Goal: Task Accomplishment & Management: Use online tool/utility

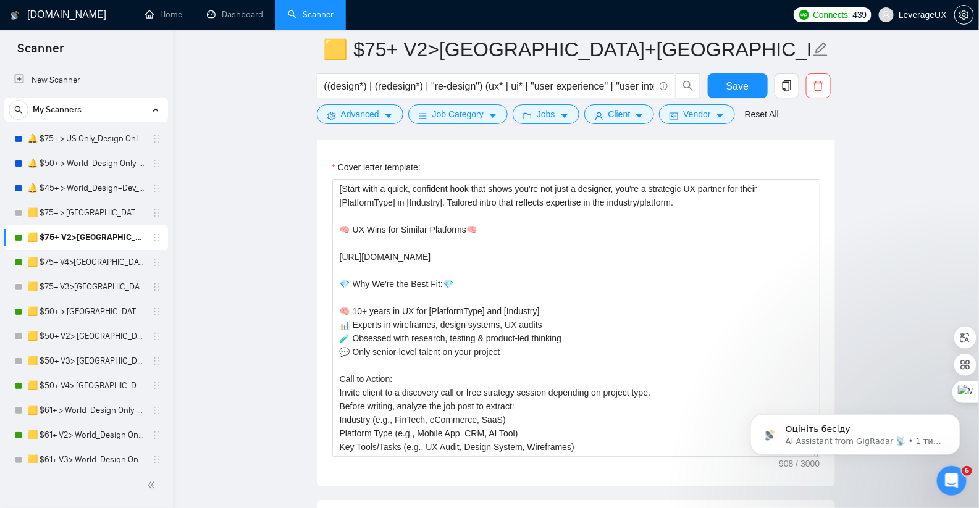
scroll to position [1614, 0]
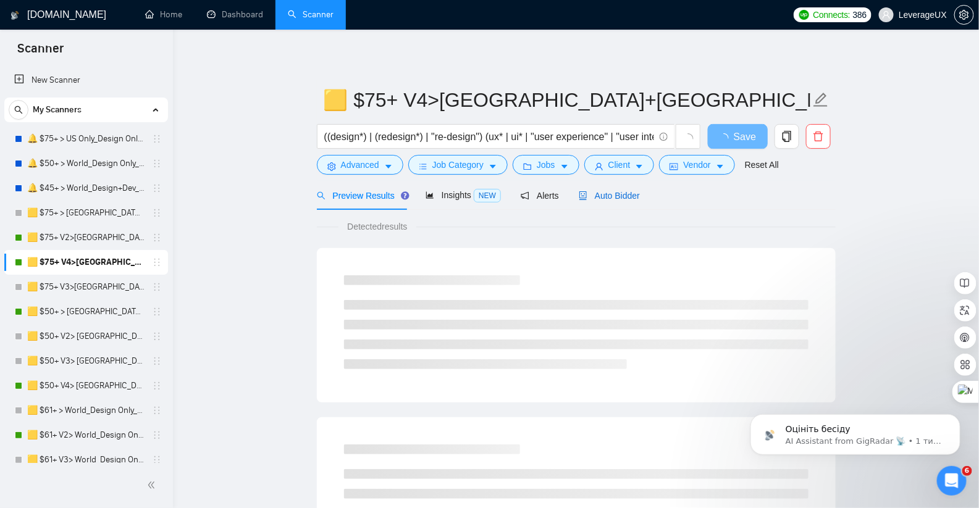
click at [627, 195] on span "Auto Bidder" at bounding box center [609, 196] width 61 height 10
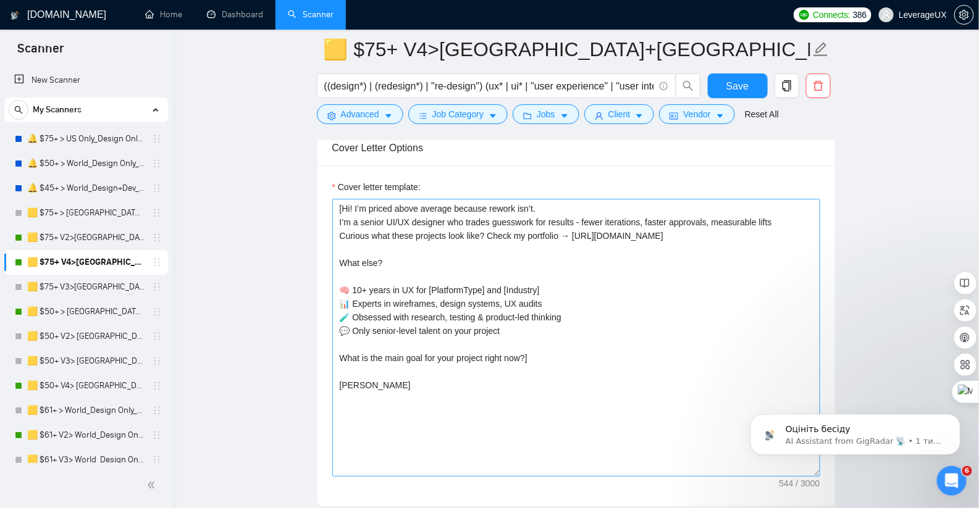
scroll to position [1593, 0]
click at [81, 313] on link "🟨 $50+ > [GEOGRAPHIC_DATA]+[GEOGRAPHIC_DATA] Only_Tony-UX/UI_General" at bounding box center [85, 312] width 117 height 25
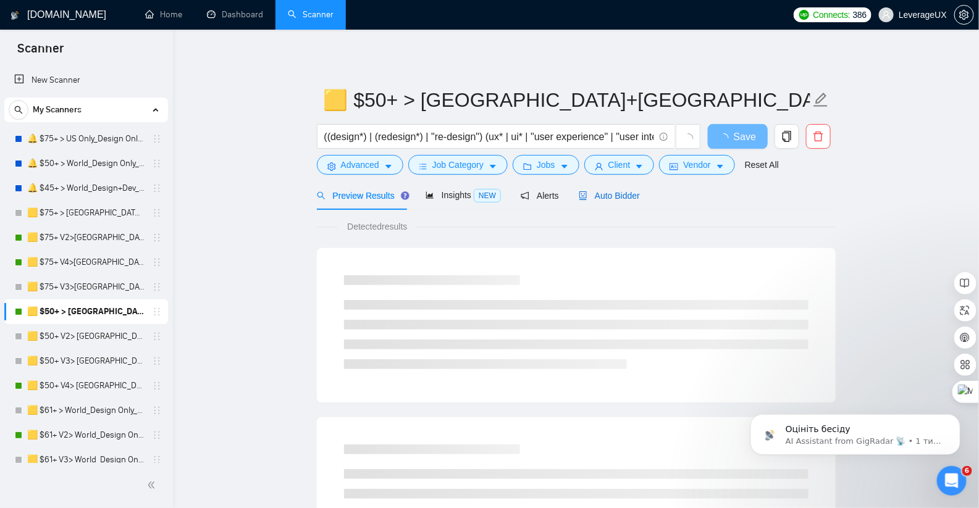
click at [616, 199] on span "Auto Bidder" at bounding box center [609, 196] width 61 height 10
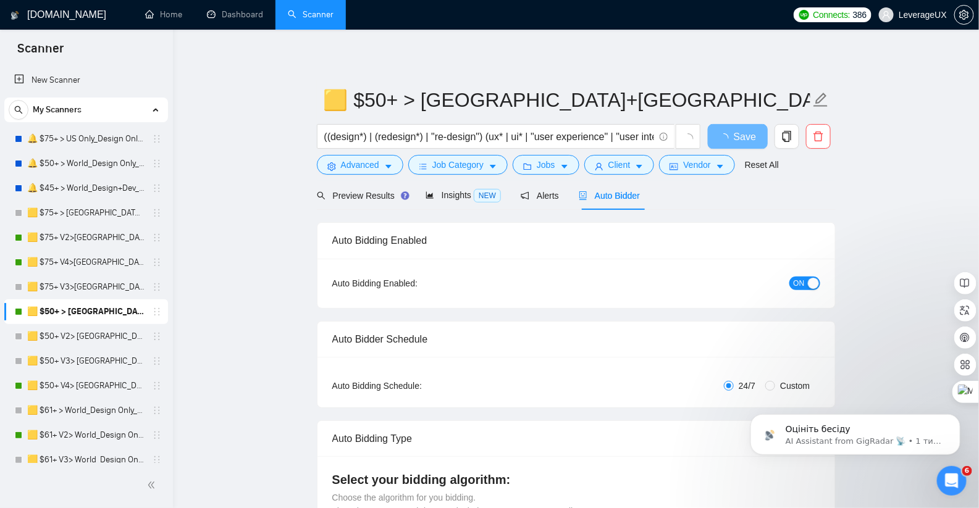
radio input "false"
radio input "true"
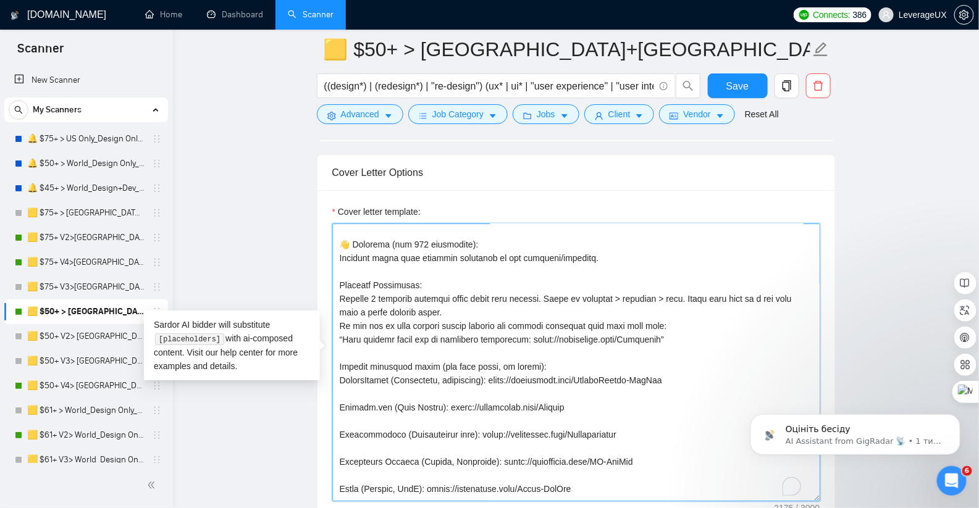
scroll to position [98, 0]
drag, startPoint x: 615, startPoint y: 332, endPoint x: 545, endPoint y: 335, distance: 70.5
click at [545, 335] on textarea "Cover letter template:" at bounding box center [576, 363] width 488 height 278
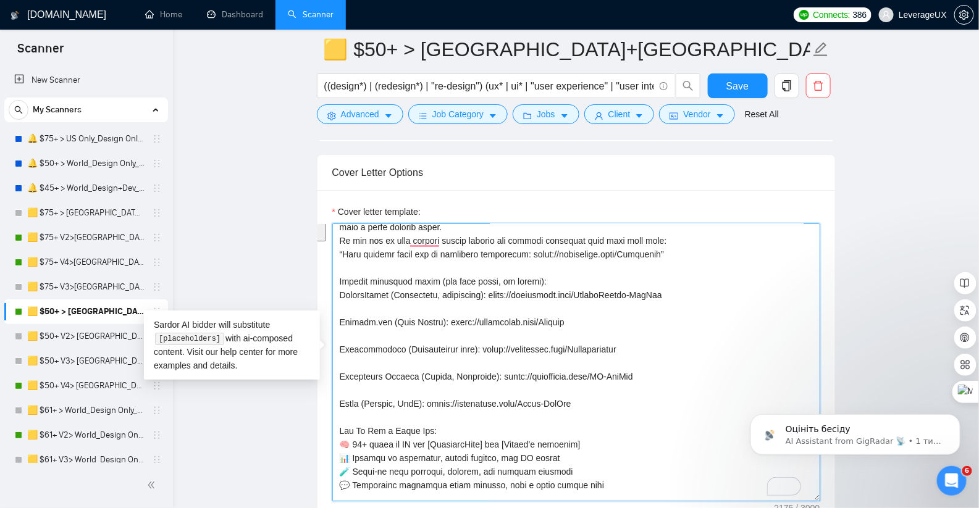
scroll to position [0, 0]
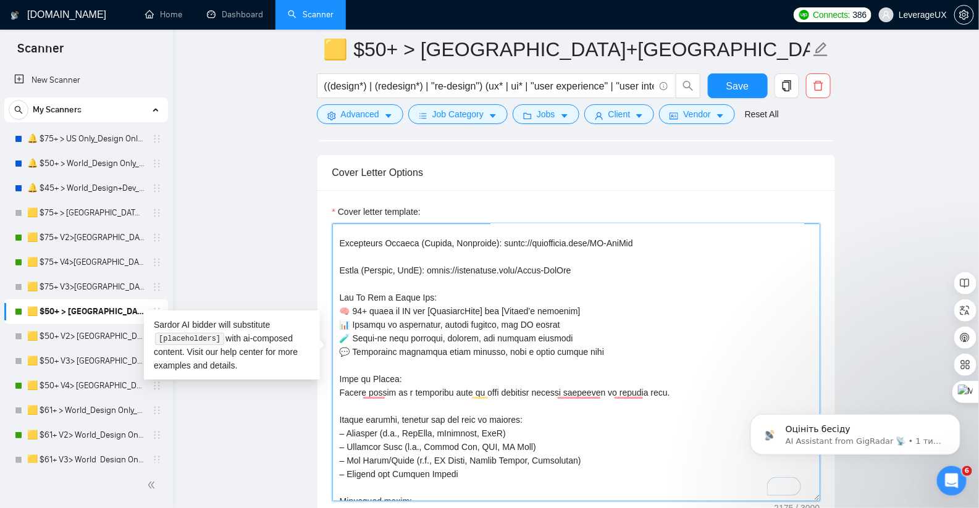
drag, startPoint x: 340, startPoint y: 290, endPoint x: 603, endPoint y: 264, distance: 264.4
click at [603, 264] on textarea "Cover letter template:" at bounding box center [576, 363] width 488 height 278
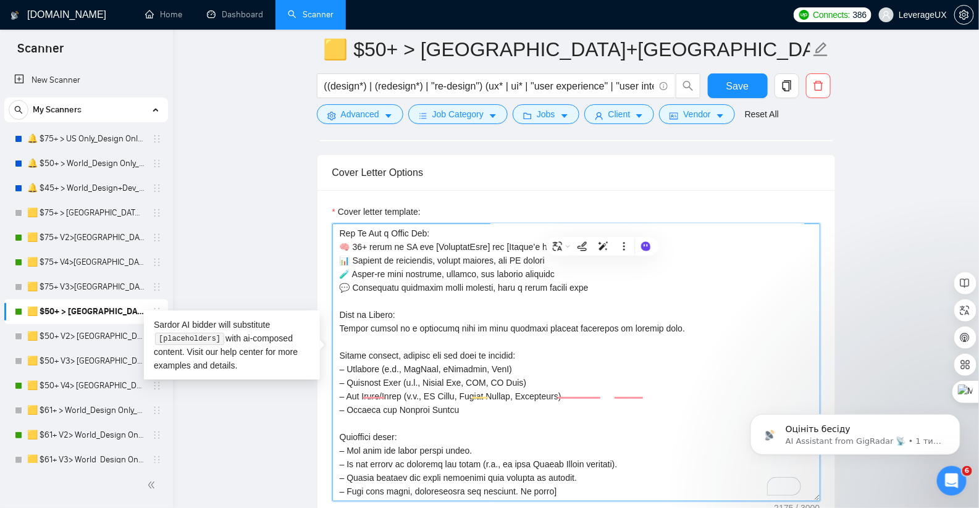
scroll to position [127, 0]
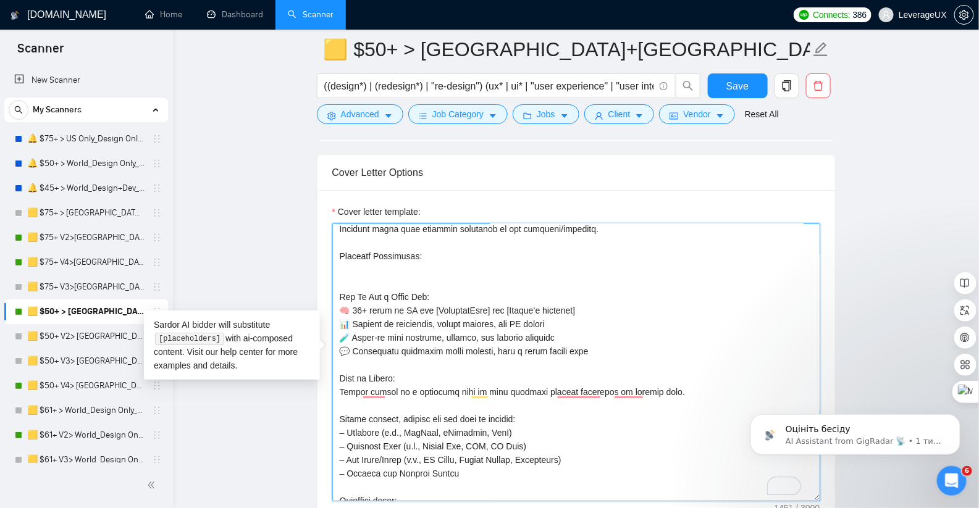
paste textarea "https://leverageux.link/Portfolio"
type textarea "Let’s skip the buzzwords bingo — I design UIs that make PMs smile, devs relax, …"
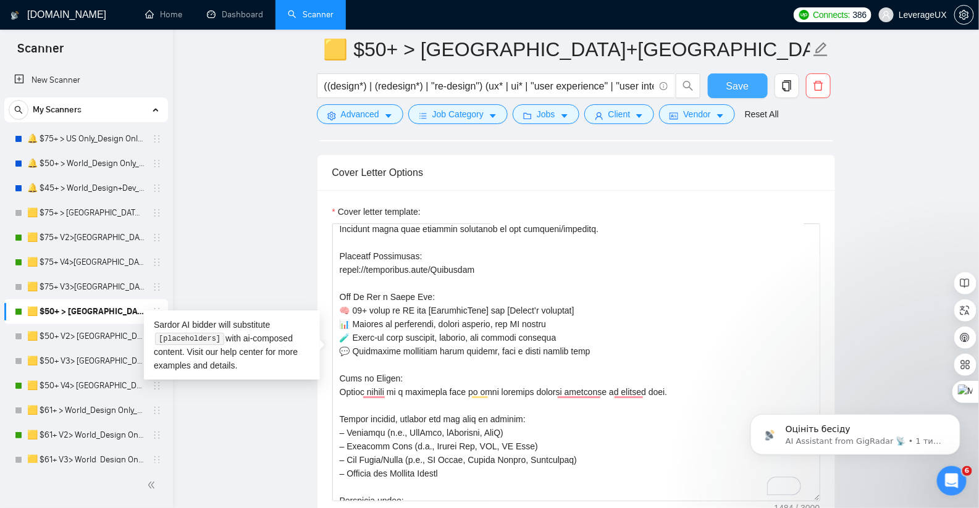
click at [747, 89] on span "Save" at bounding box center [737, 85] width 22 height 15
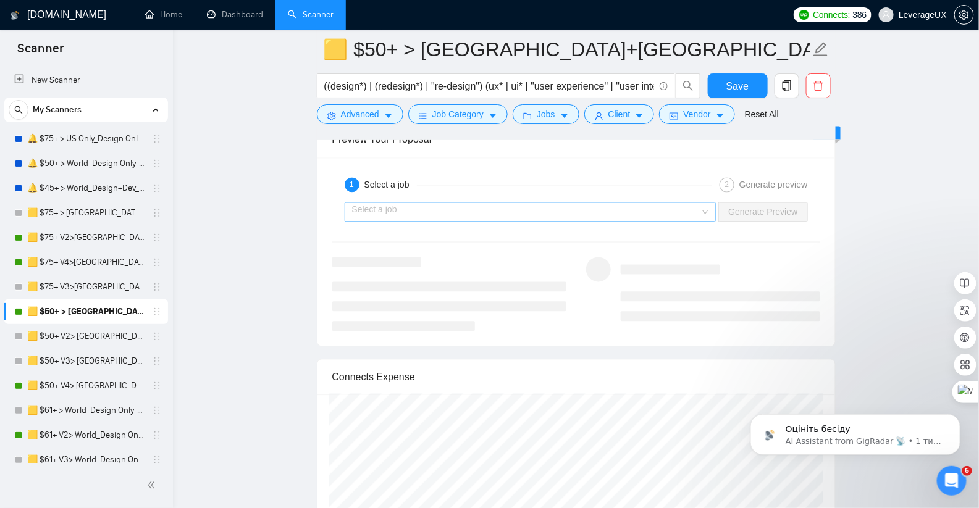
click at [623, 203] on input "search" at bounding box center [526, 212] width 348 height 19
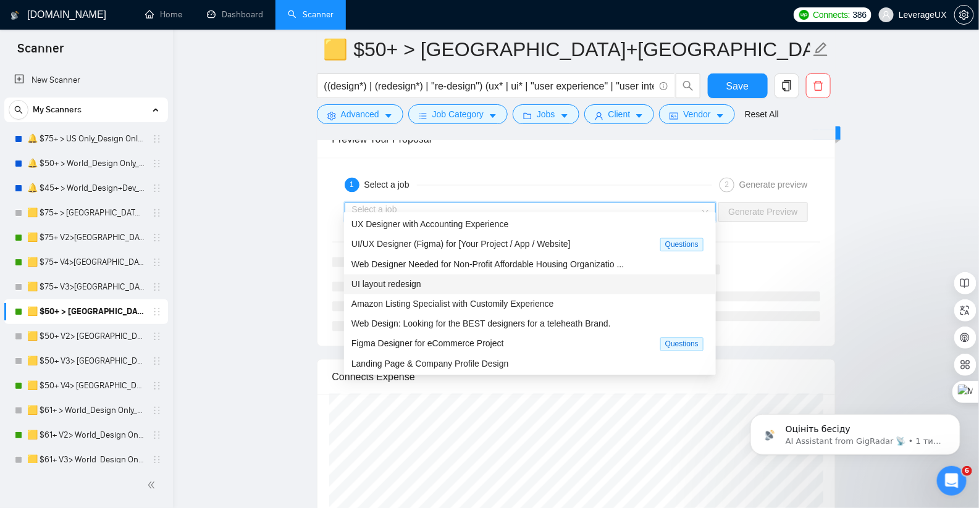
click at [521, 286] on div "UI layout redesign" at bounding box center [529, 285] width 357 height 14
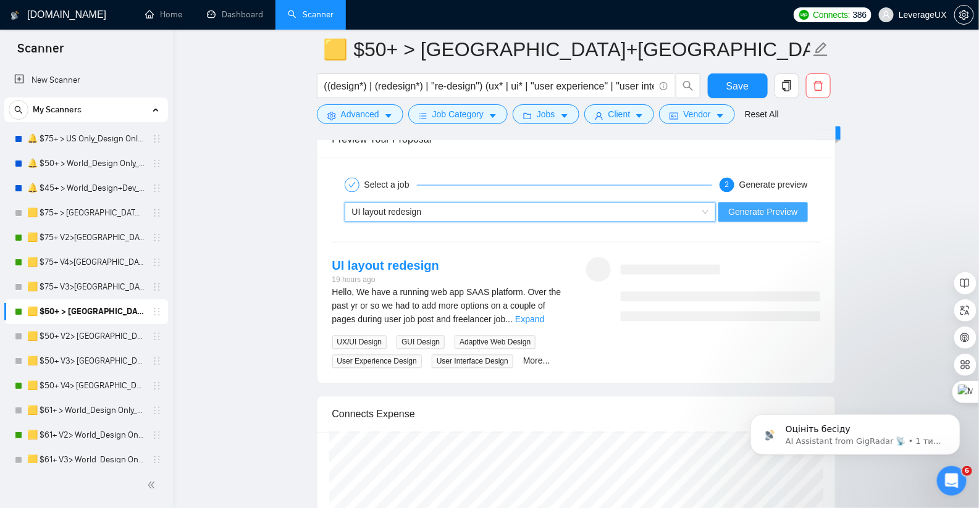
click at [758, 206] on span "Generate Preview" at bounding box center [762, 213] width 69 height 14
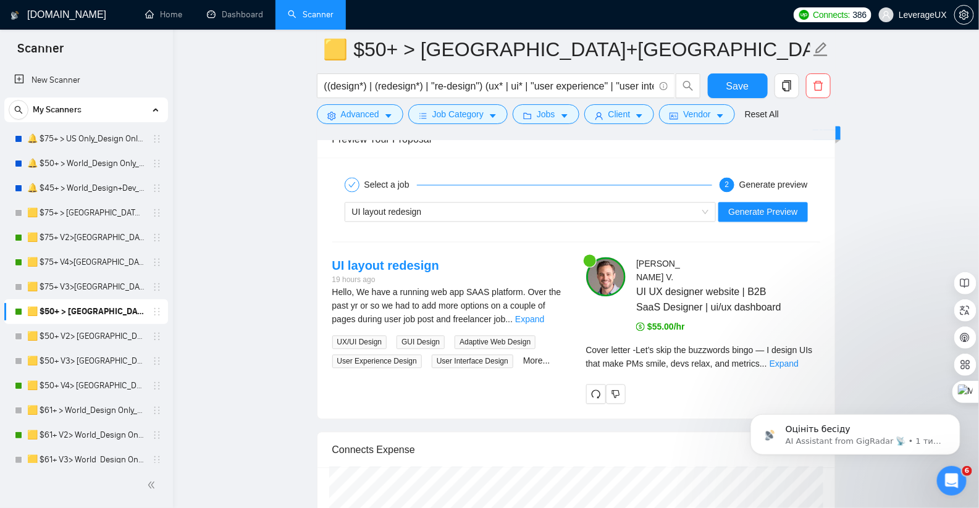
click at [797, 352] on div "Оцініть бесіду AI Assistant from GigRadar 📡 • 1 тиж. тому" at bounding box center [854, 377] width 227 height 154
click at [795, 353] on div "Оцініть бесіду AI Assistant from GigRadar 📡 • 1 тиж. тому" at bounding box center [854, 377] width 227 height 154
click at [795, 355] on div "Оцініть бесіду AI Assistant from GigRadar 📡 • 1 тиж. тому" at bounding box center [854, 377] width 227 height 154
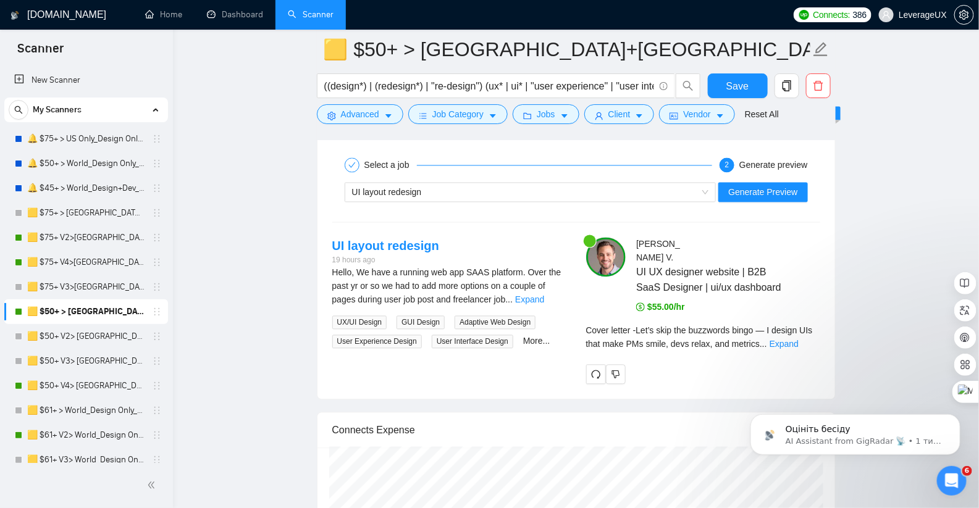
scroll to position [2629, 0]
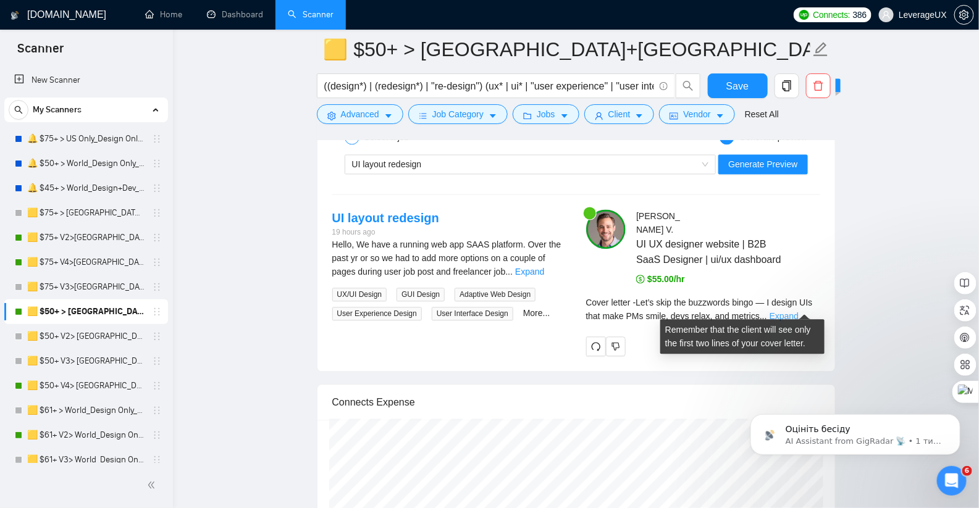
click at [799, 312] on link "Expand" at bounding box center [784, 317] width 29 height 10
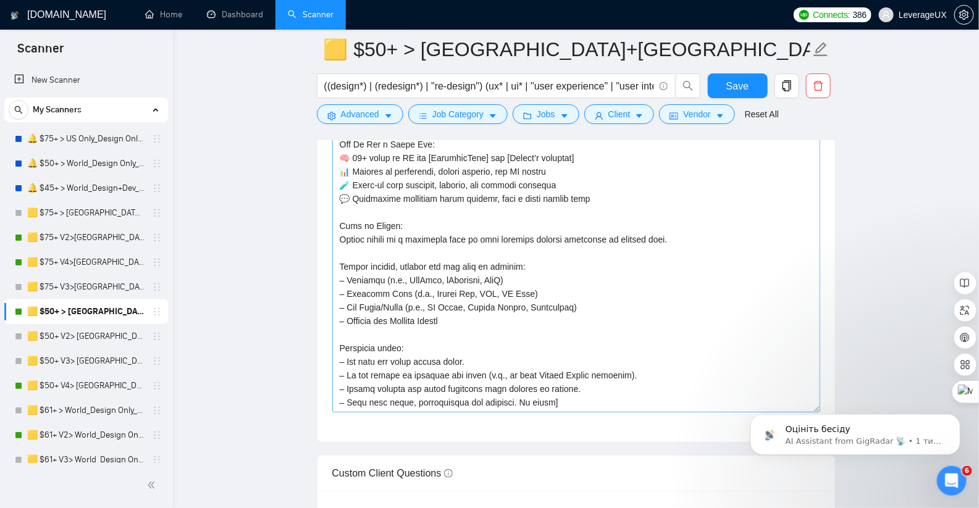
scroll to position [1860, 0]
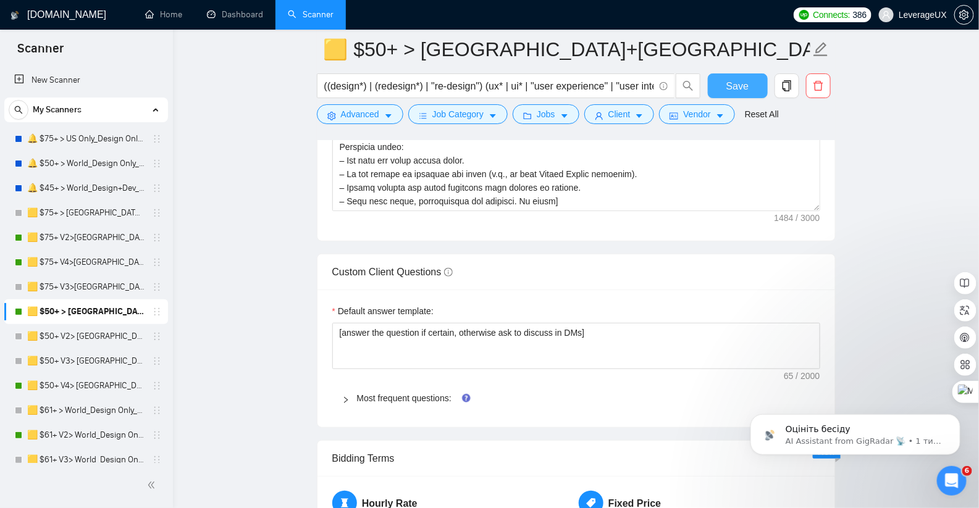
click at [731, 91] on span "Save" at bounding box center [737, 85] width 22 height 15
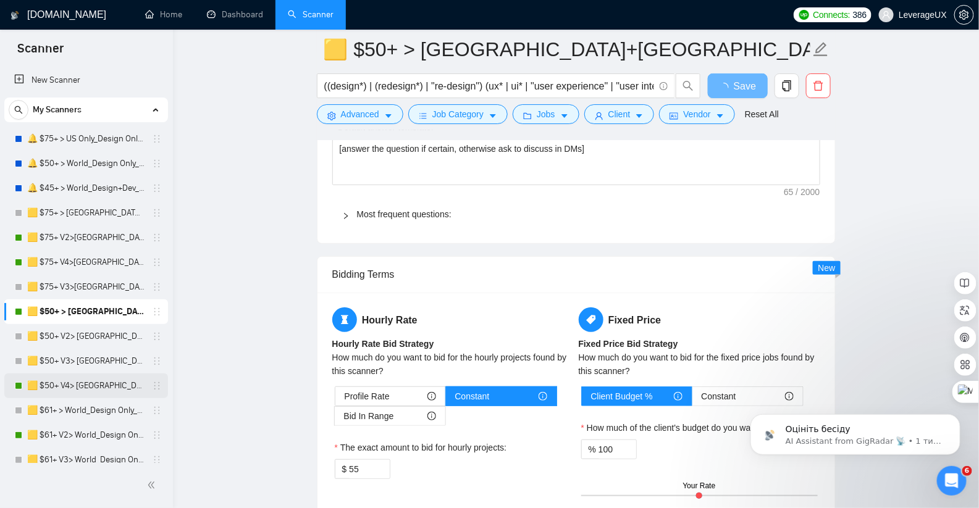
click at [91, 388] on link "🟨 $50+ V4> [GEOGRAPHIC_DATA]+[GEOGRAPHIC_DATA] Only_Tony-UX/UI_General" at bounding box center [85, 386] width 117 height 25
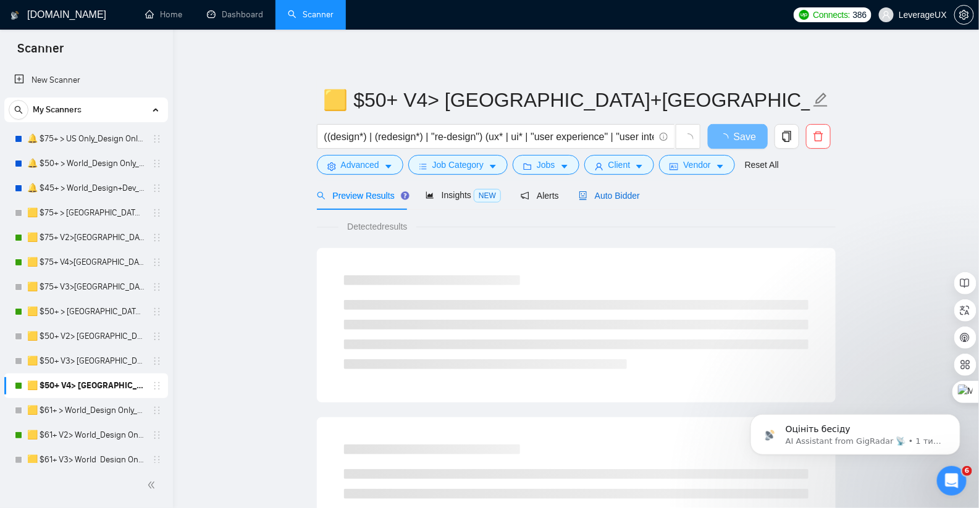
click at [619, 199] on span "Auto Bidder" at bounding box center [609, 196] width 61 height 10
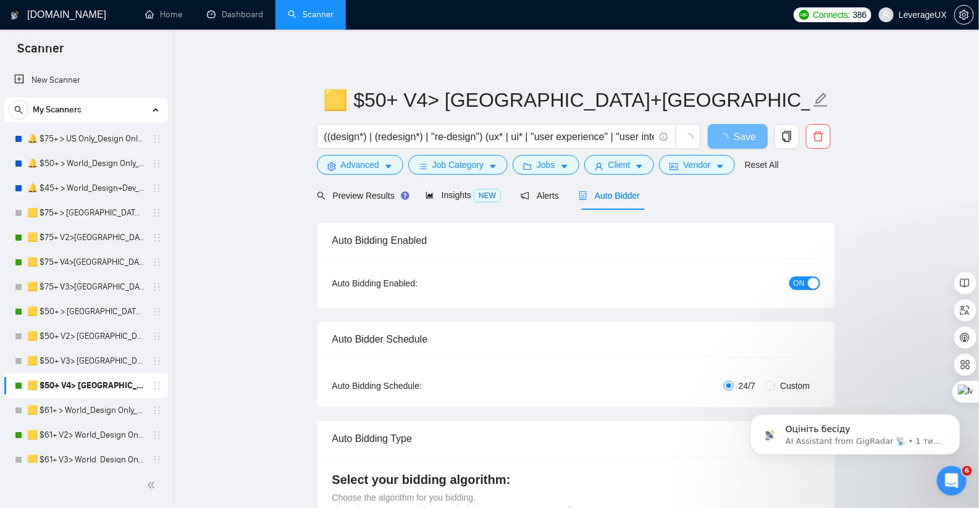
radio input "false"
radio input "true"
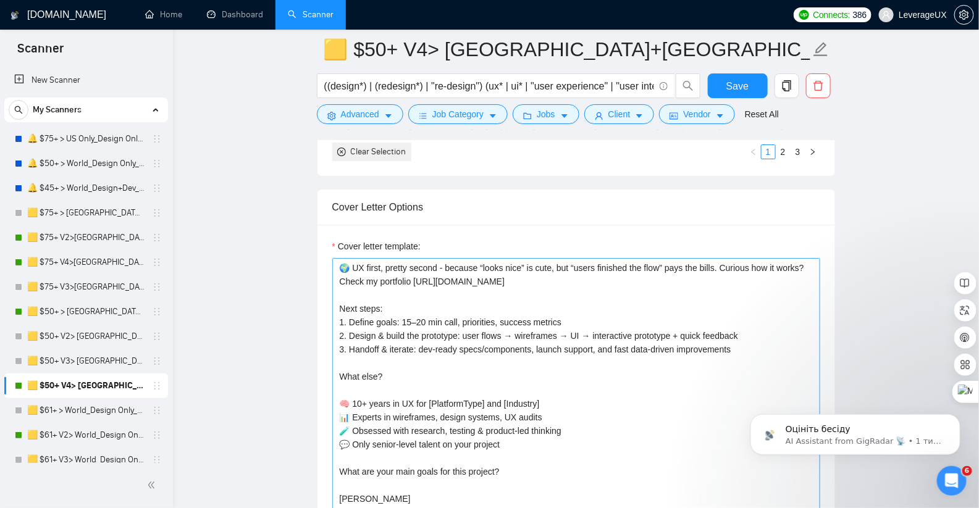
scroll to position [1534, 0]
click at [732, 91] on span "Save" at bounding box center [737, 85] width 22 height 15
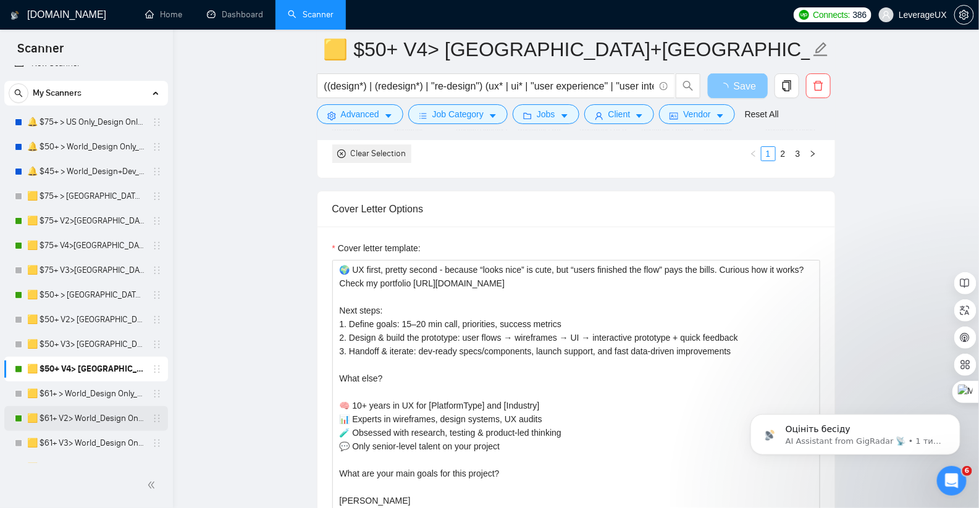
scroll to position [36, 0]
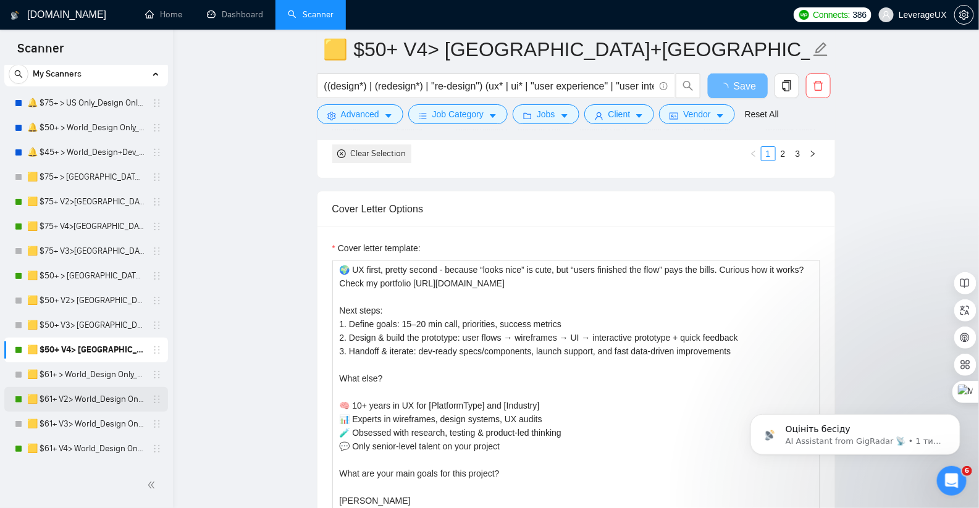
click at [81, 402] on link "🟨 $61+ V2> World_Design Only_Roman-UX/UI_General" at bounding box center [85, 399] width 117 height 25
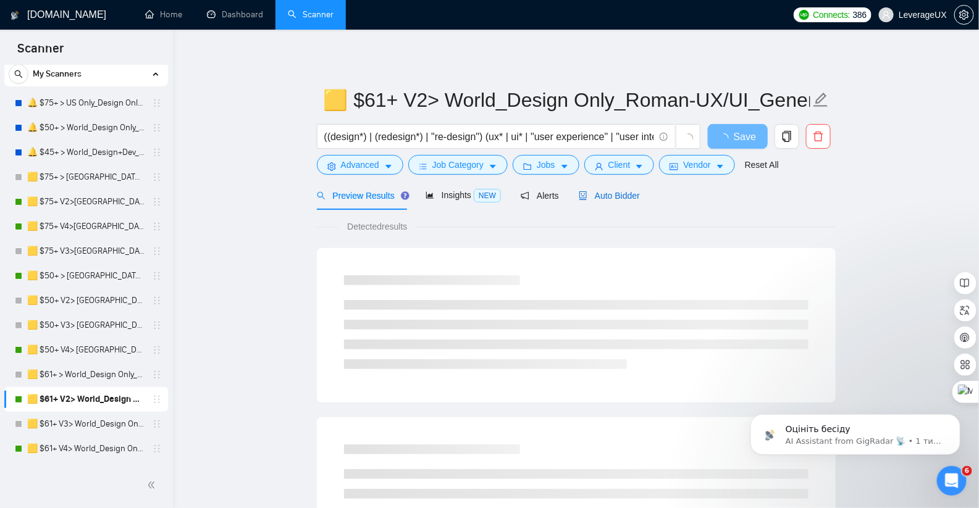
click at [623, 190] on div "Auto Bidder" at bounding box center [609, 196] width 61 height 14
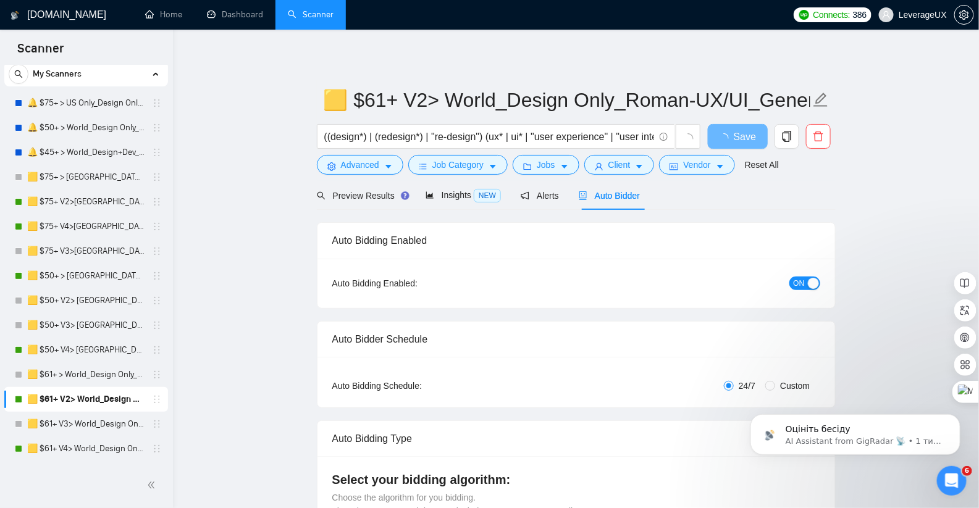
radio input "false"
radio input "true"
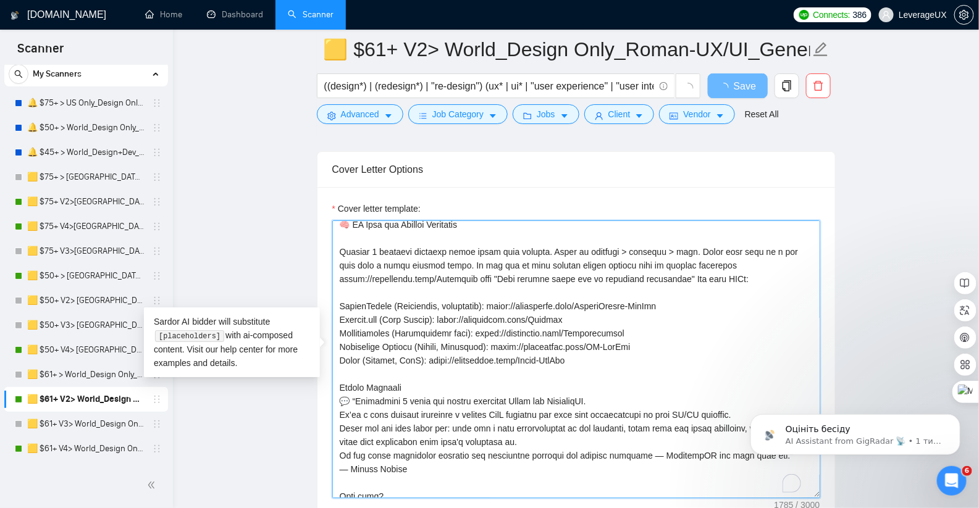
scroll to position [60, 0]
drag, startPoint x: 468, startPoint y: 288, endPoint x: 784, endPoint y: 287, distance: 316.2
click at [784, 287] on textarea "Cover letter template:" at bounding box center [576, 359] width 488 height 278
type textarea "Everyone offers a coffee chat—I'll trade it for a clickable prototype that conv…"
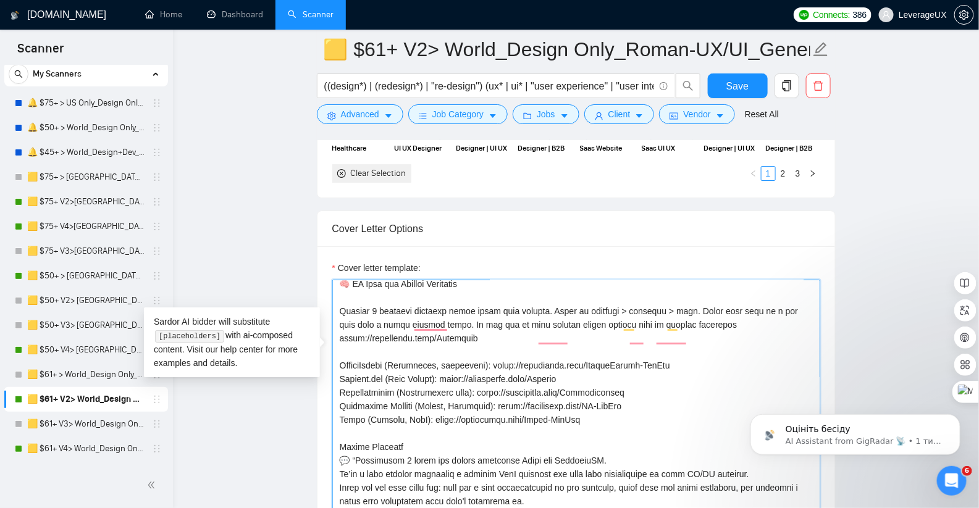
drag, startPoint x: 733, startPoint y: 274, endPoint x: 553, endPoint y: 272, distance: 179.7
click at [553, 280] on textarea "Cover letter template:" at bounding box center [576, 419] width 488 height 278
drag, startPoint x: 721, startPoint y: 335, endPoint x: 326, endPoint y: 320, distance: 395.0
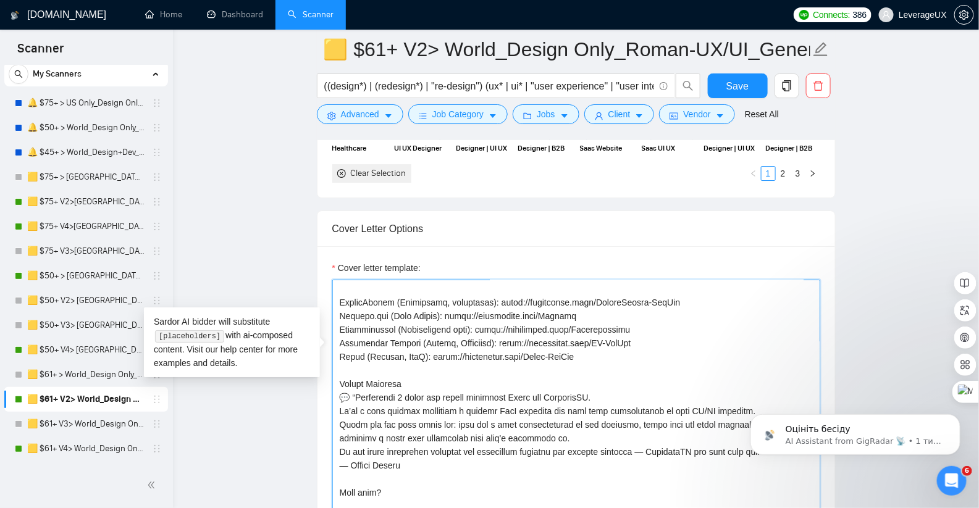
scroll to position [96, 0]
drag, startPoint x: 345, startPoint y: 307, endPoint x: 657, endPoint y: 366, distance: 317.5
click at [657, 366] on textarea "Cover letter template:" at bounding box center [576, 419] width 488 height 278
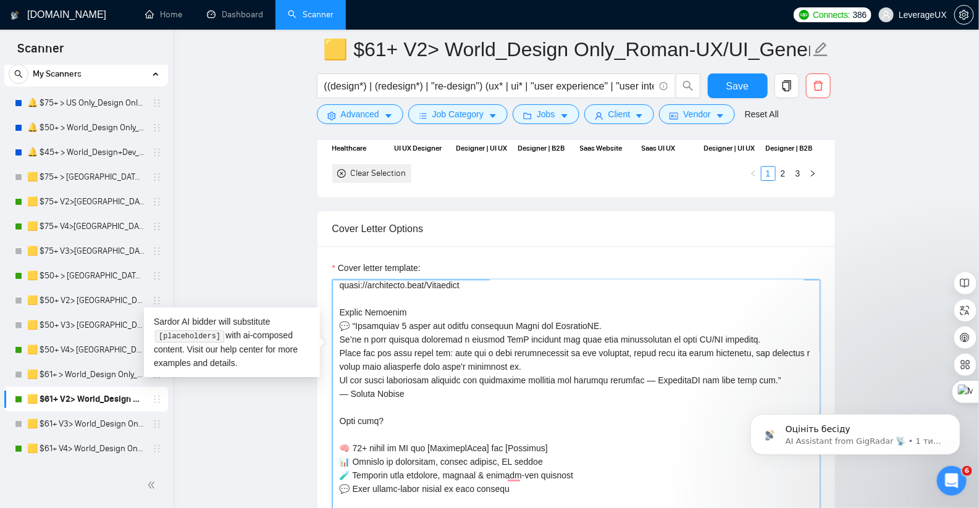
scroll to position [109, 0]
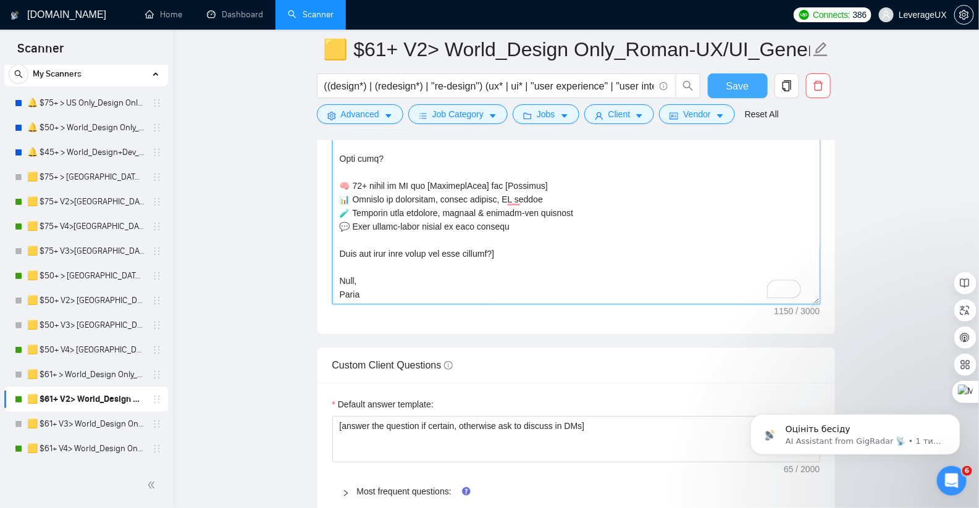
type textarea "Everyone offers a coffee chat—I'll trade it for a clickable prototype that conv…"
click at [741, 86] on span "Save" at bounding box center [737, 85] width 22 height 15
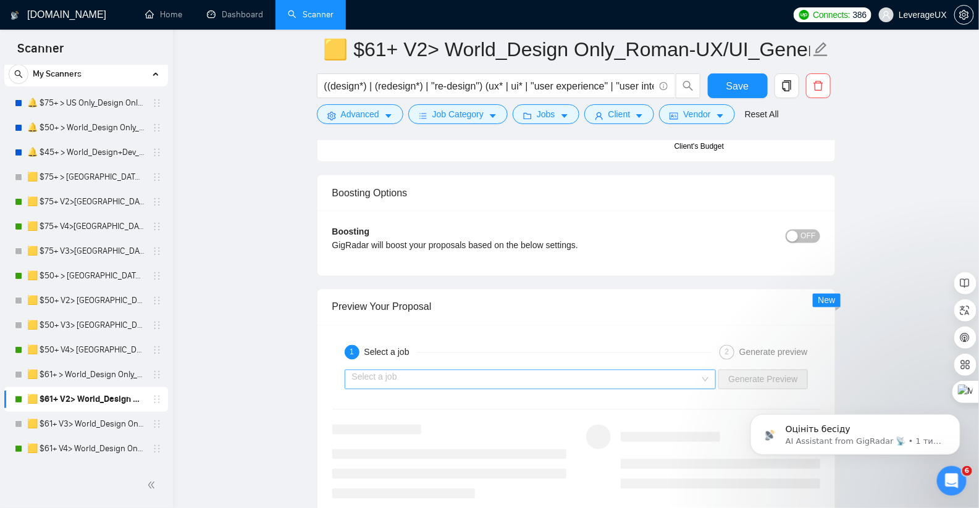
click at [546, 371] on input "search" at bounding box center [526, 380] width 348 height 19
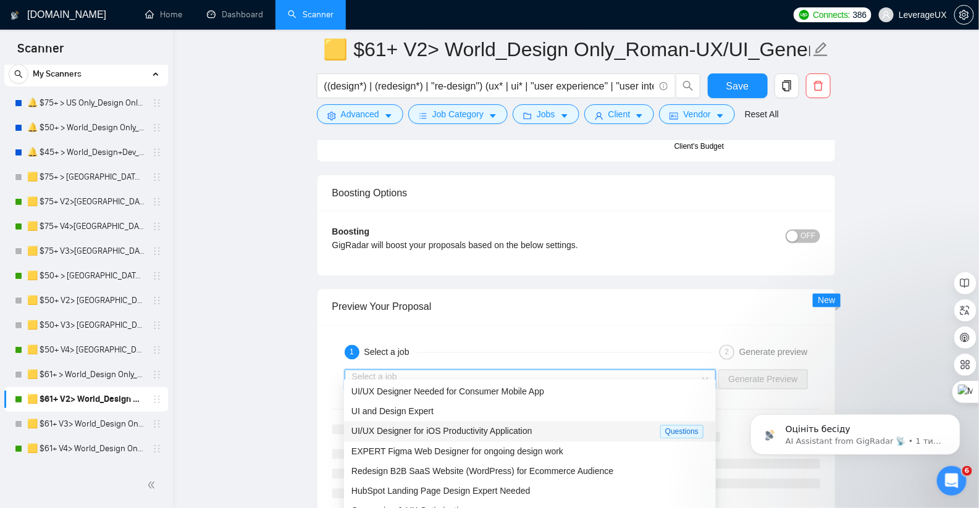
click at [488, 435] on span "UI/UX Designer for iOS Productivity Application" at bounding box center [441, 432] width 181 height 10
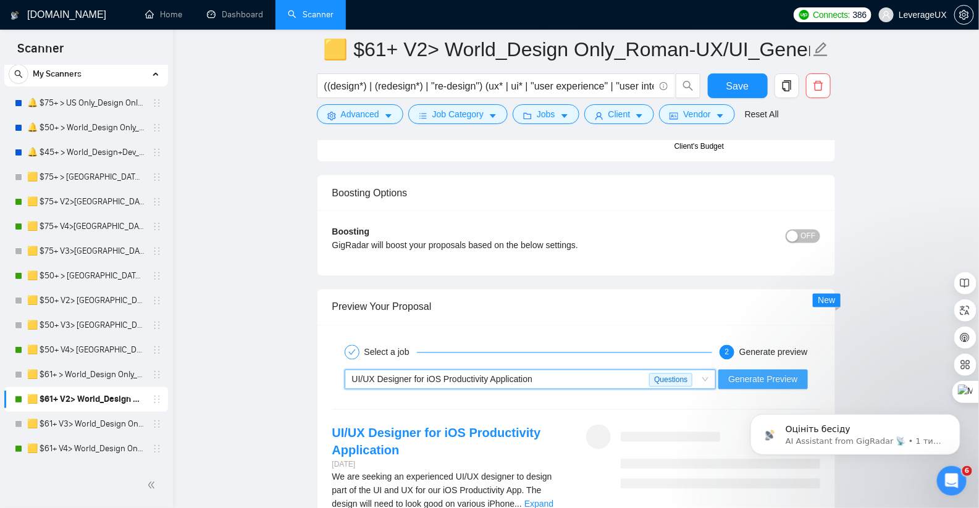
click at [750, 373] on span "Generate Preview" at bounding box center [762, 380] width 69 height 14
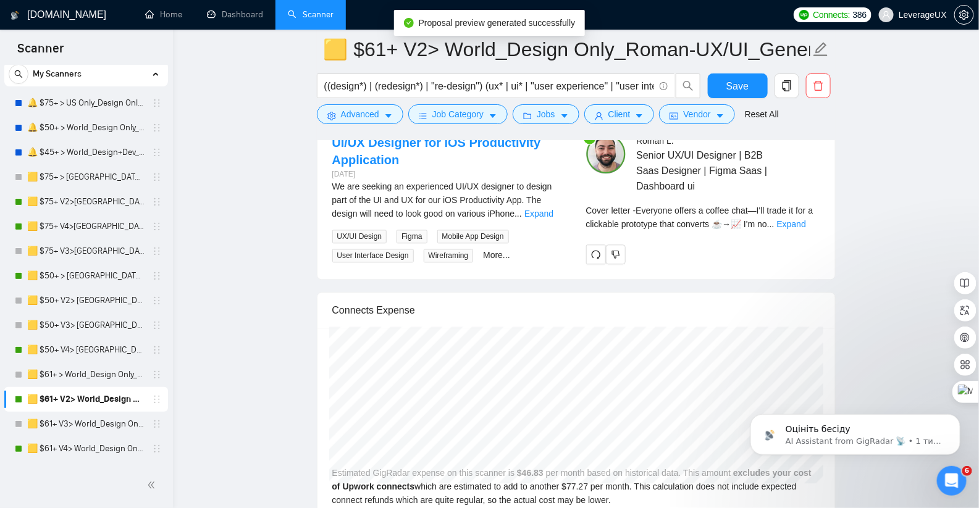
scroll to position [2718, 0]
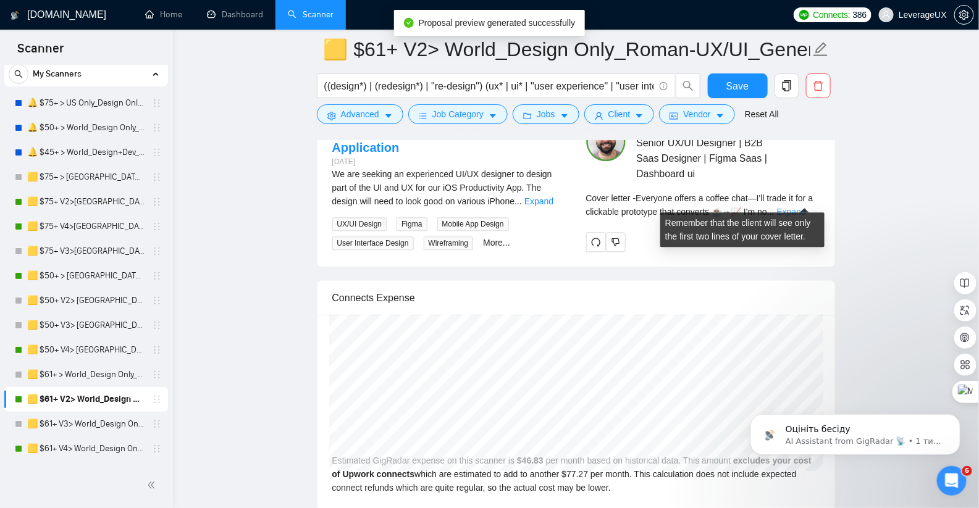
click at [794, 207] on link "Expand" at bounding box center [791, 212] width 29 height 10
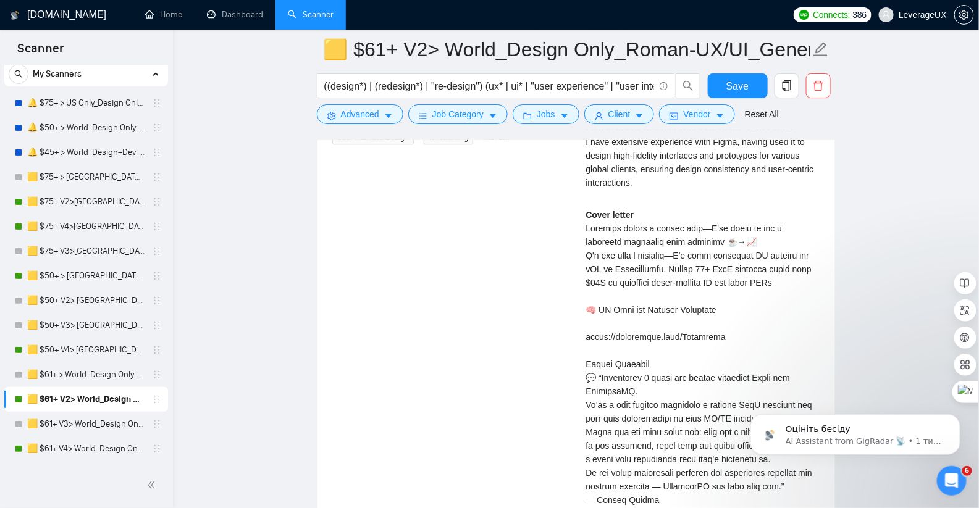
scroll to position [2827, 0]
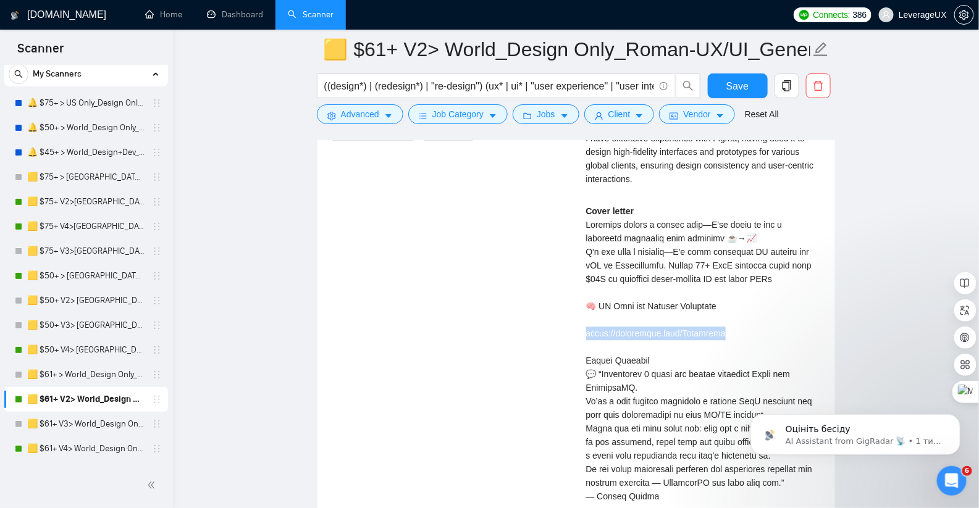
drag, startPoint x: 716, startPoint y: 324, endPoint x: 587, endPoint y: 324, distance: 129.7
click at [587, 324] on div "Cover letter" at bounding box center [703, 435] width 234 height 462
click at [495, 361] on div "UI/UX Designer for iOS Productivity Application 2 days ago We are seeking an ex…" at bounding box center [576, 355] width 508 height 687
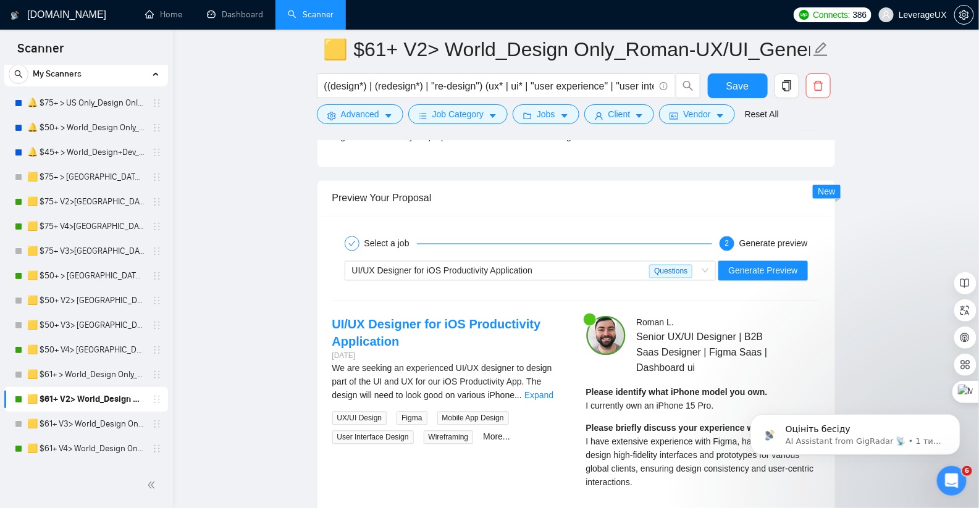
scroll to position [2298, 0]
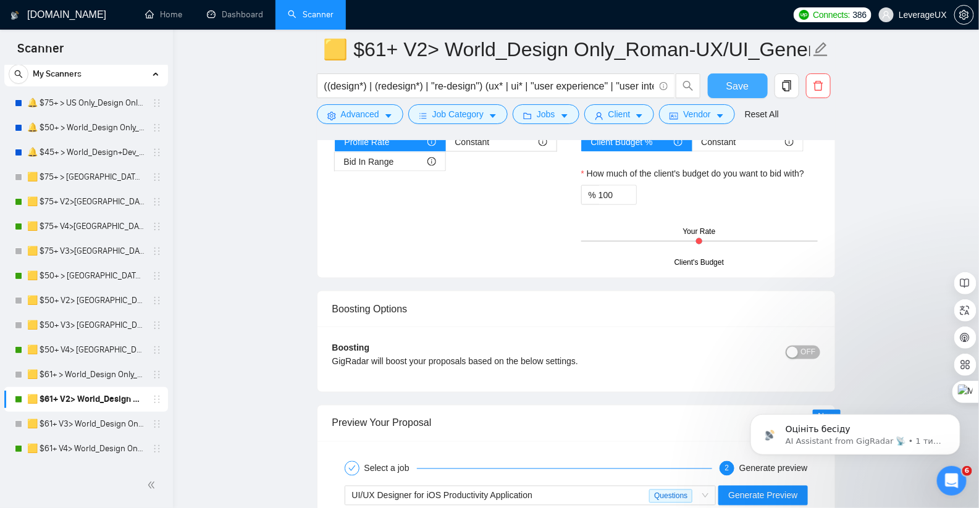
click at [747, 77] on button "Save" at bounding box center [738, 85] width 60 height 25
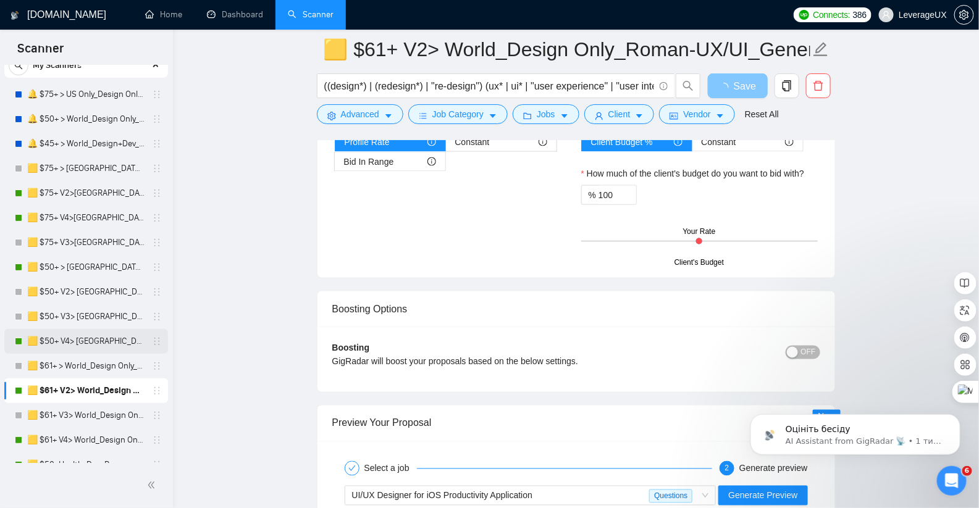
scroll to position [48, 0]
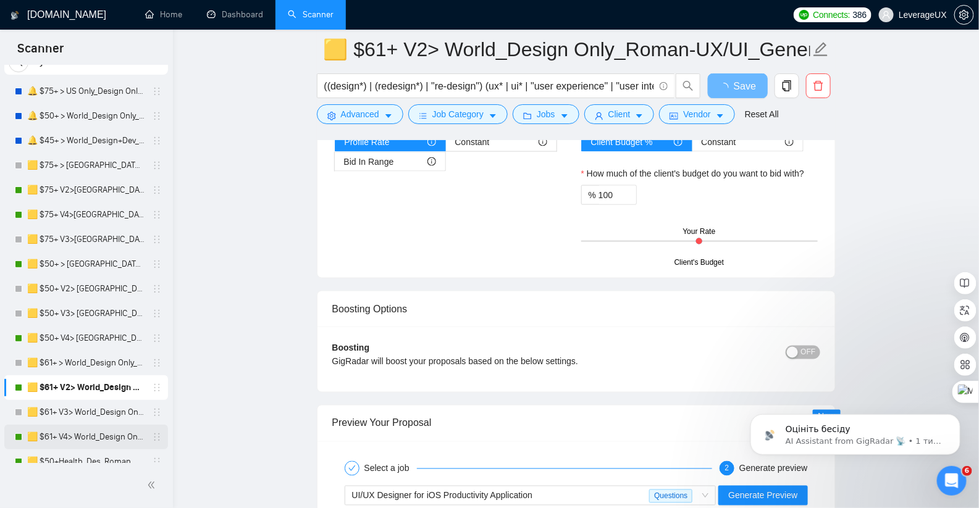
click at [90, 440] on link "🟨 $61+ V4> World_Design Only_Roman-UX/UI_General" at bounding box center [85, 437] width 117 height 25
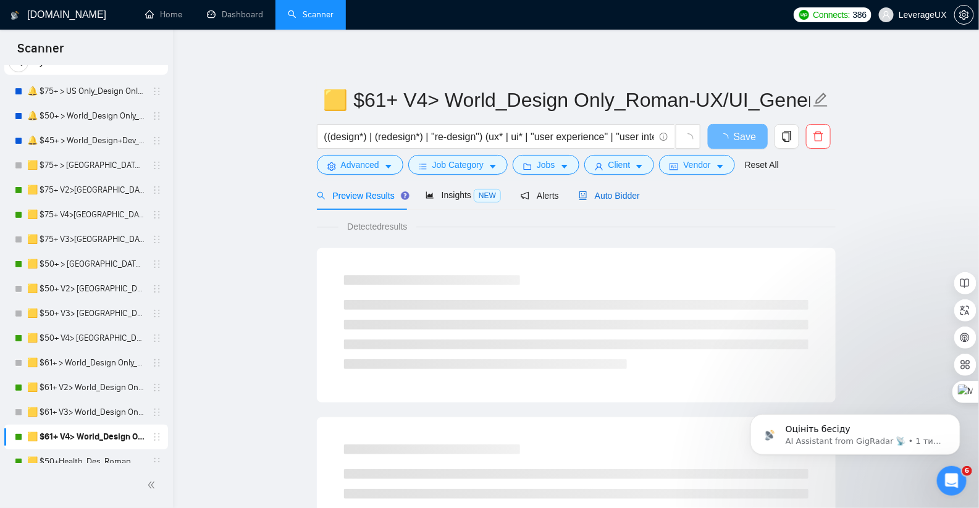
click at [607, 201] on div "Auto Bidder" at bounding box center [609, 196] width 61 height 14
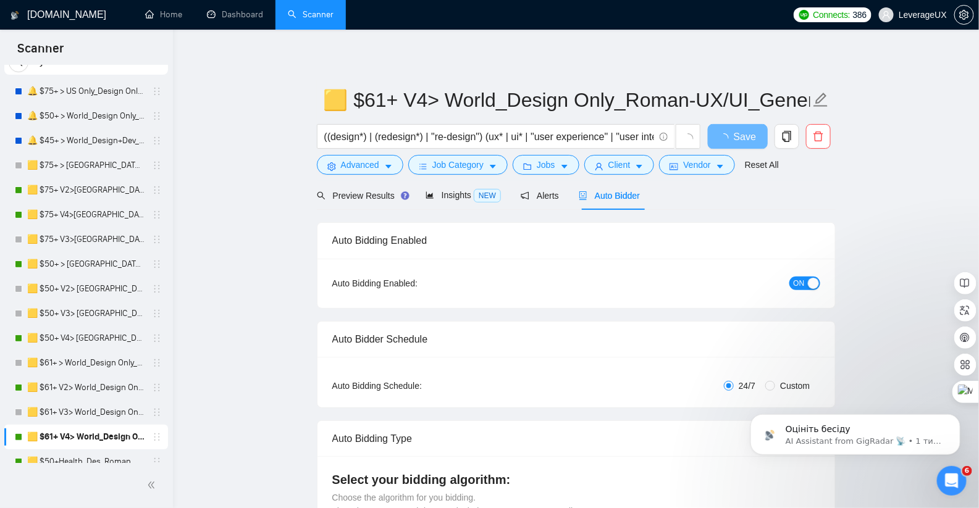
radio input "false"
radio input "true"
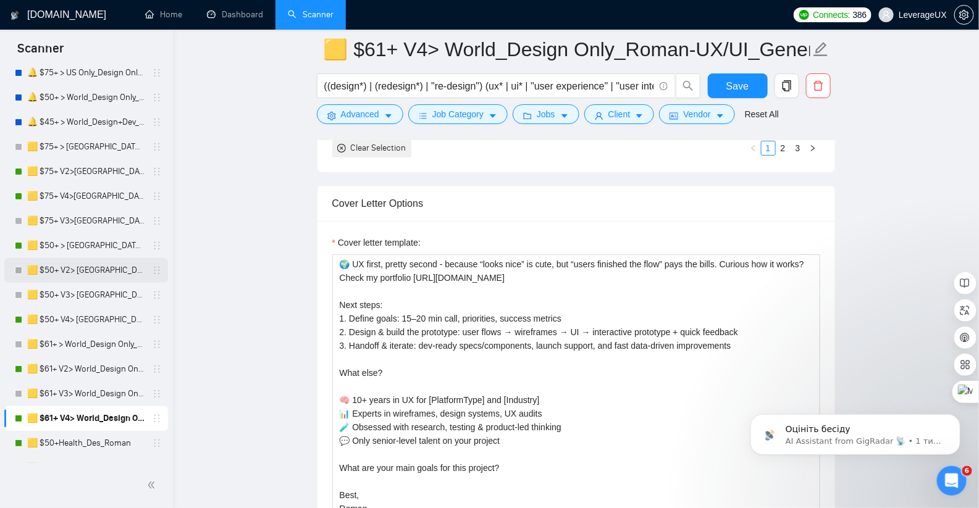
scroll to position [96, 0]
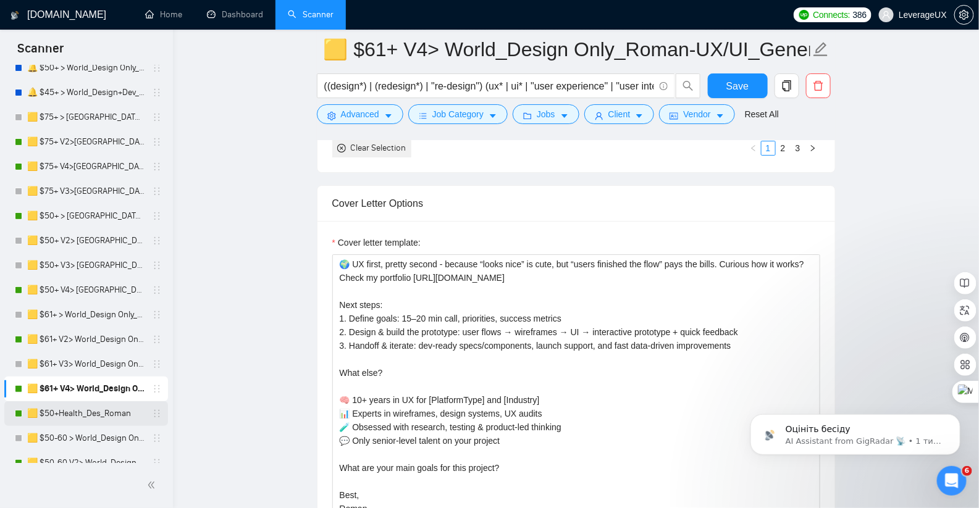
click at [85, 413] on link "🟨 $50+Health_Des_Roman" at bounding box center [85, 413] width 117 height 25
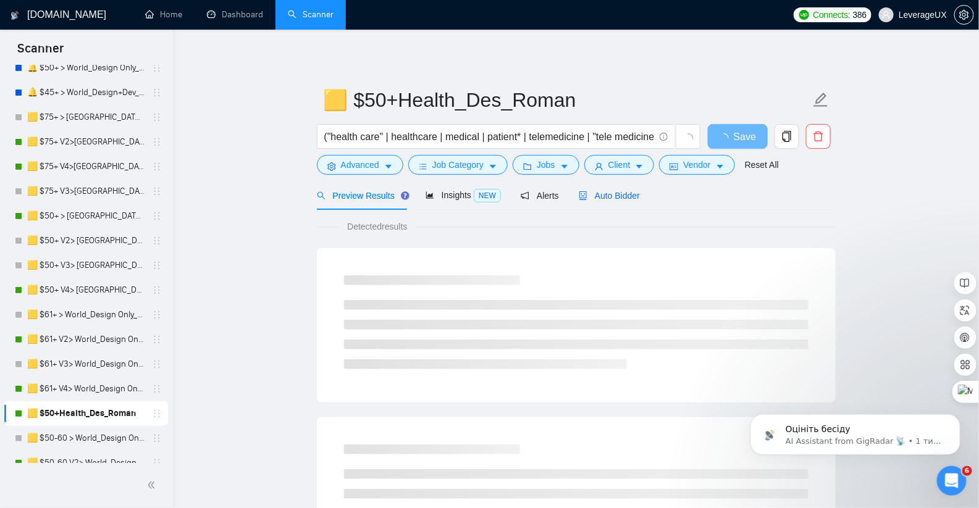
click at [624, 193] on span "Auto Bidder" at bounding box center [609, 196] width 61 height 10
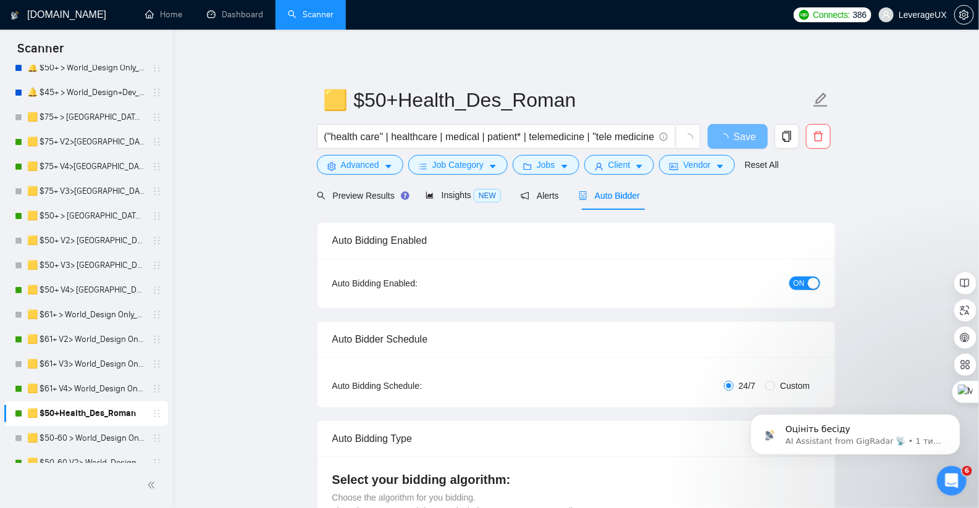
radio input "false"
radio input "true"
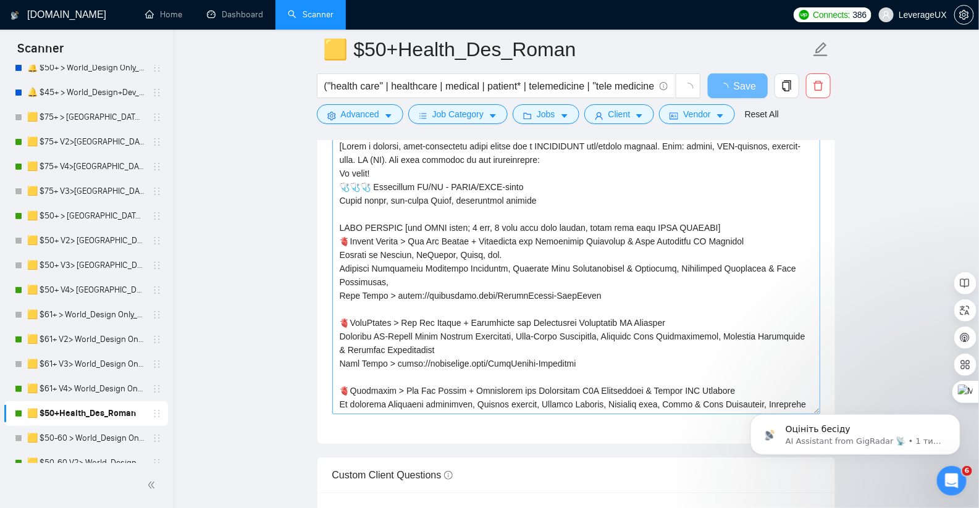
scroll to position [1597, 0]
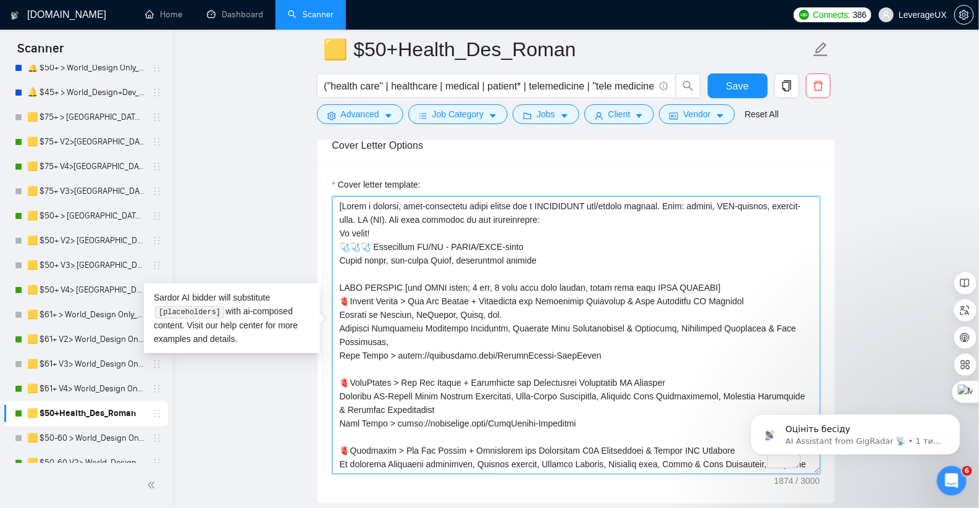
drag, startPoint x: 395, startPoint y: 295, endPoint x: 630, endPoint y: 437, distance: 274.9
click at [630, 437] on textarea "Cover letter template:" at bounding box center [576, 335] width 488 height 278
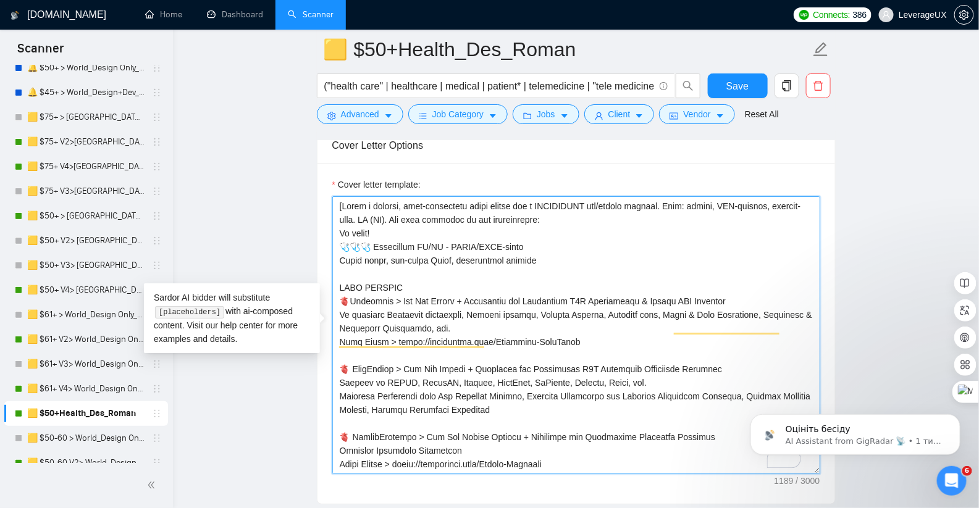
click at [349, 308] on textarea "Cover letter template:" at bounding box center [576, 335] width 488 height 278
click at [342, 308] on textarea "Cover letter template:" at bounding box center [576, 335] width 488 height 278
click at [337, 292] on textarea "Cover letter template:" at bounding box center [576, 335] width 488 height 278
paste textarea "To enrich screen reader interactions, please activate Accessibility in Grammarl…"
paste textarea "🫀"
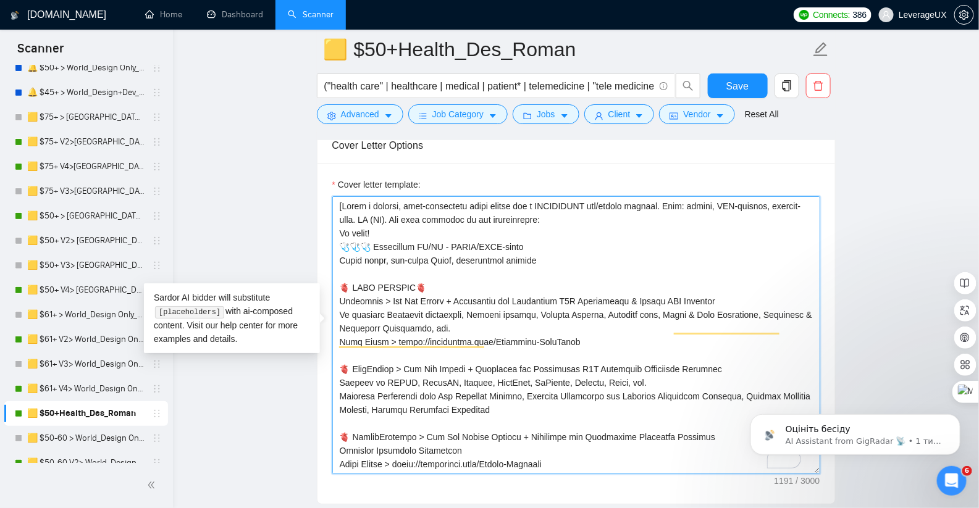
click at [574, 348] on textarea "Cover letter template:" at bounding box center [576, 335] width 488 height 278
drag, startPoint x: 341, startPoint y: 308, endPoint x: 600, endPoint y: 349, distance: 262.1
click at [600, 349] on textarea "Cover letter template:" at bounding box center [576, 335] width 488 height 278
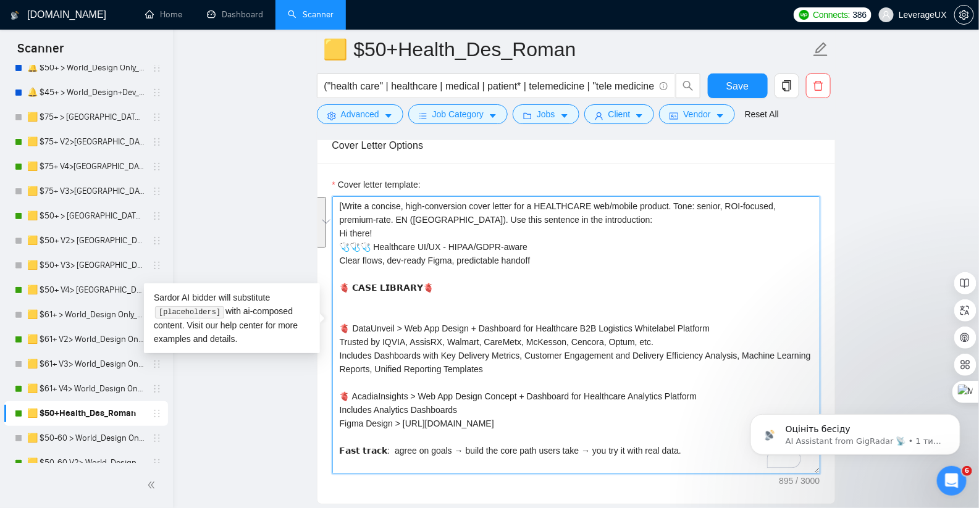
drag, startPoint x: 337, startPoint y: 334, endPoint x: 586, endPoint y: 371, distance: 252.2
click at [586, 371] on textarea "[Write a concise, high-conversion cover letter for a HEALTHCARE web/mobile prod…" at bounding box center [576, 335] width 488 height 278
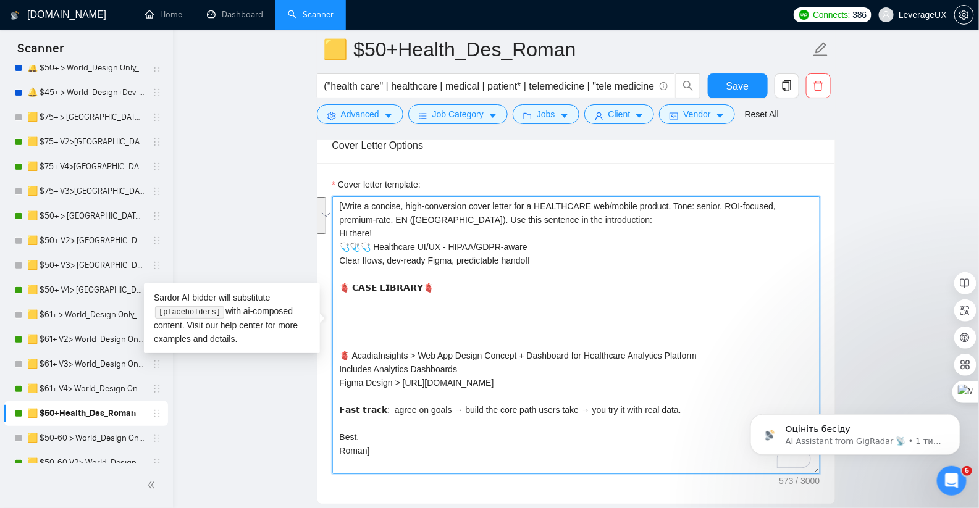
drag, startPoint x: 342, startPoint y: 361, endPoint x: 589, endPoint y: 401, distance: 250.2
click at [589, 401] on textarea "[Write a concise, high-conversion cover letter for a HEALTHCARE web/mobile prod…" at bounding box center [576, 335] width 488 height 278
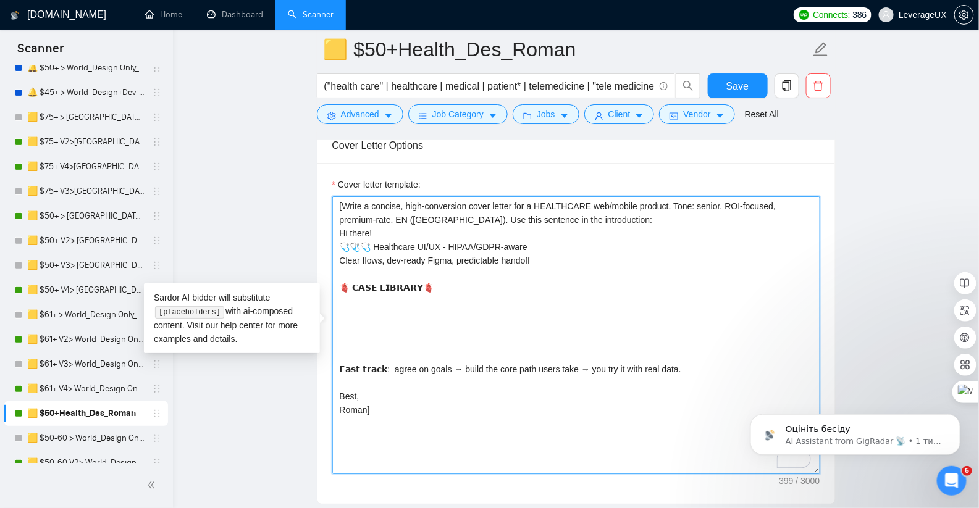
click at [348, 323] on textarea "[Write a concise, high-conversion cover letter for a HEALTHCARE web/mobile prod…" at bounding box center [576, 335] width 488 height 278
paste textarea "https://leverageux.link/Healthcare-Portfolio"
click at [346, 298] on textarea "[Write a concise, high-conversion cover letter for a HEALTHCARE web/mobile prod…" at bounding box center [576, 335] width 488 height 278
click at [343, 309] on textarea "[Write a concise, high-conversion cover letter for a HEALTHCARE web/mobile prod…" at bounding box center [576, 335] width 488 height 278
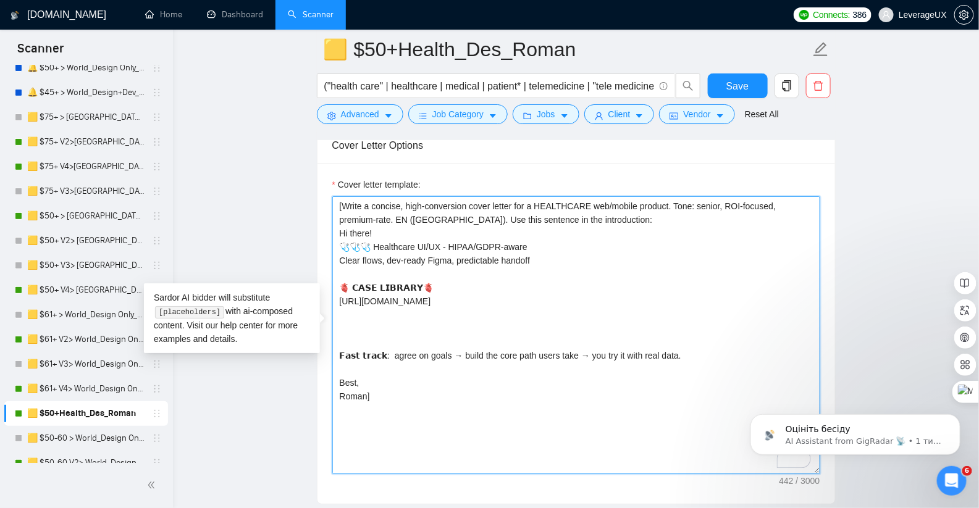
click at [351, 345] on textarea "[Write a concise, high-conversion cover letter for a HEALTHCARE web/mobile prod…" at bounding box center [576, 335] width 488 height 278
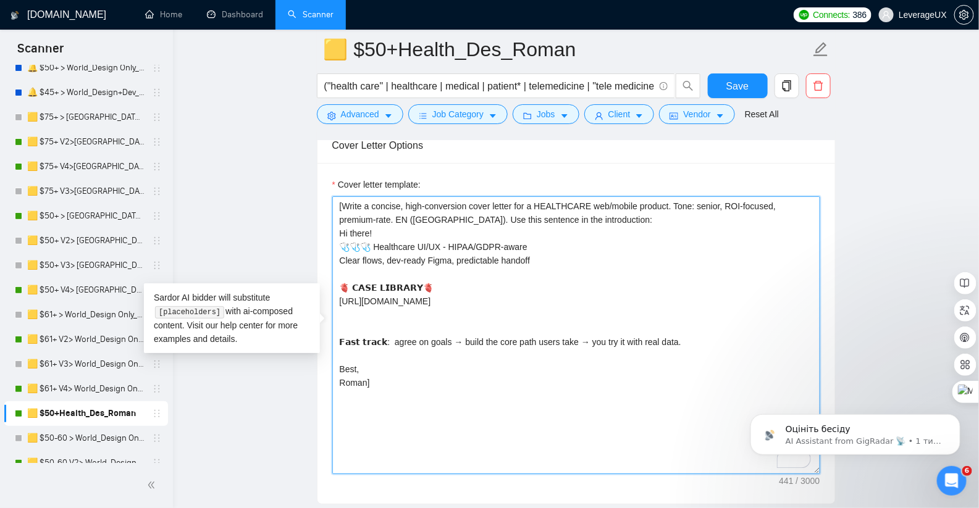
click at [349, 331] on textarea "[Write a concise, high-conversion cover letter for a HEALTHCARE web/mobile prod…" at bounding box center [576, 335] width 488 height 278
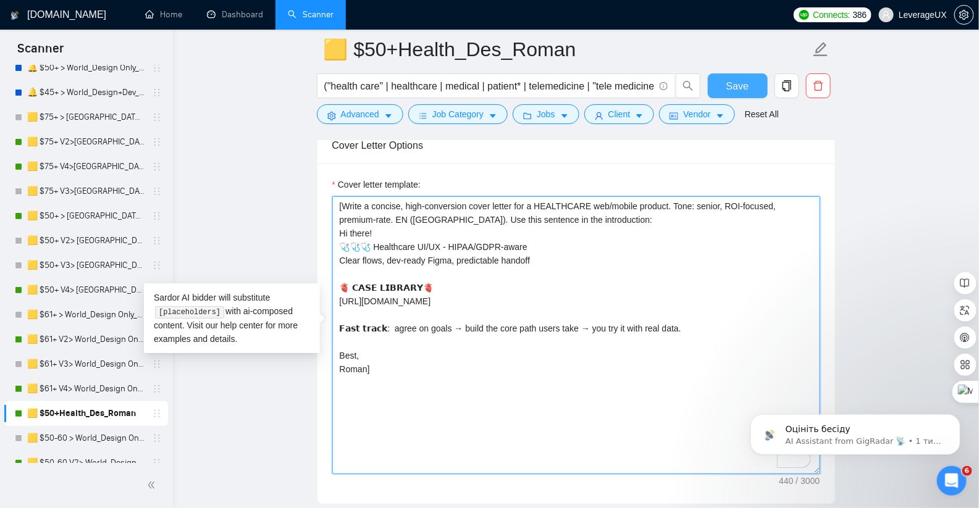
type textarea "[Write a concise, high-conversion cover letter for a HEALTHCARE web/mobile prod…"
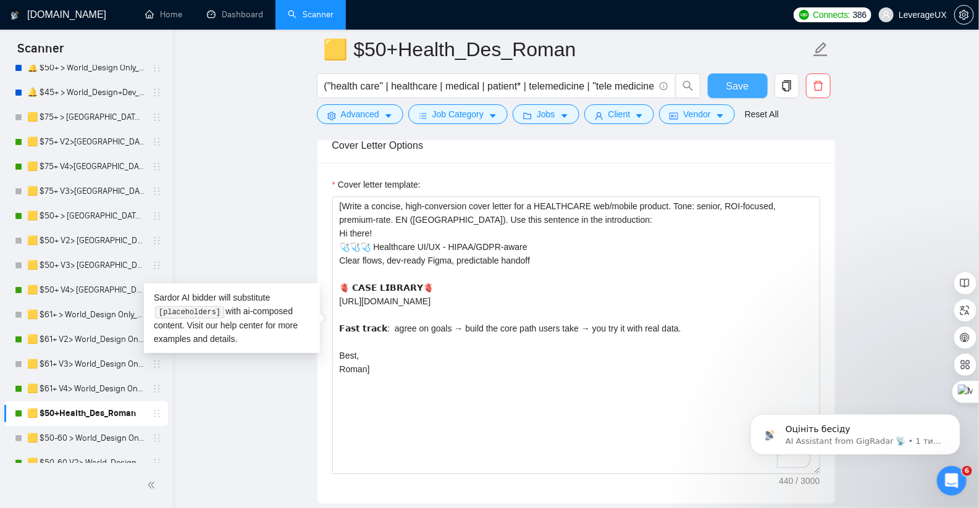
click at [746, 95] on button "Save" at bounding box center [738, 85] width 60 height 25
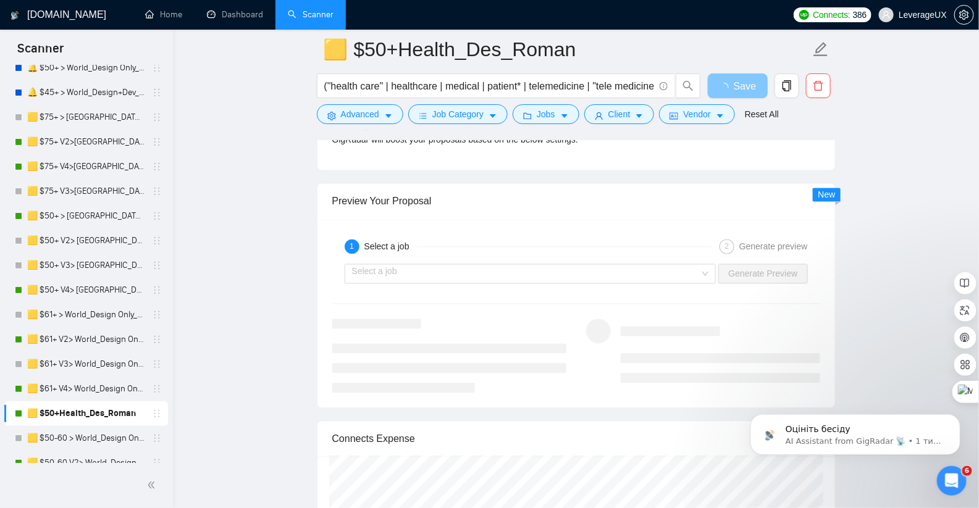
scroll to position [2545, 0]
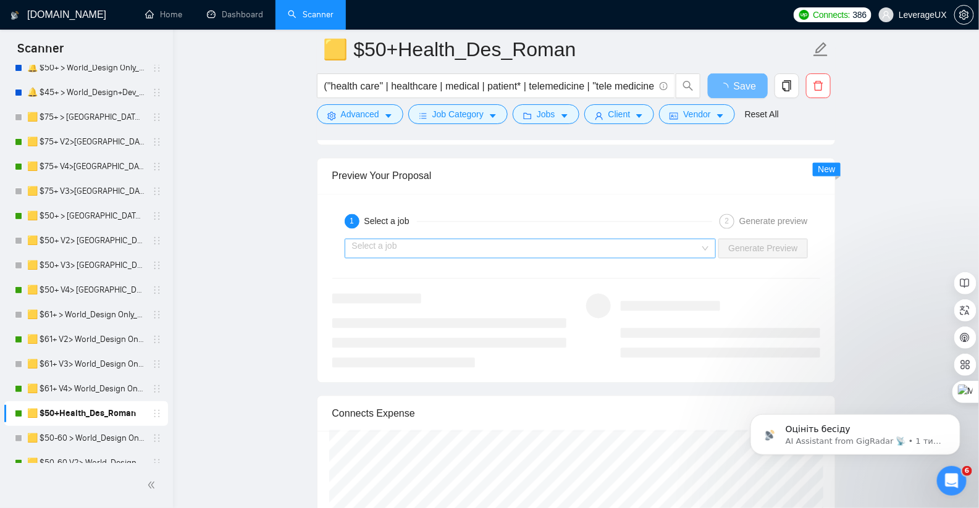
click at [527, 240] on input "search" at bounding box center [526, 249] width 348 height 19
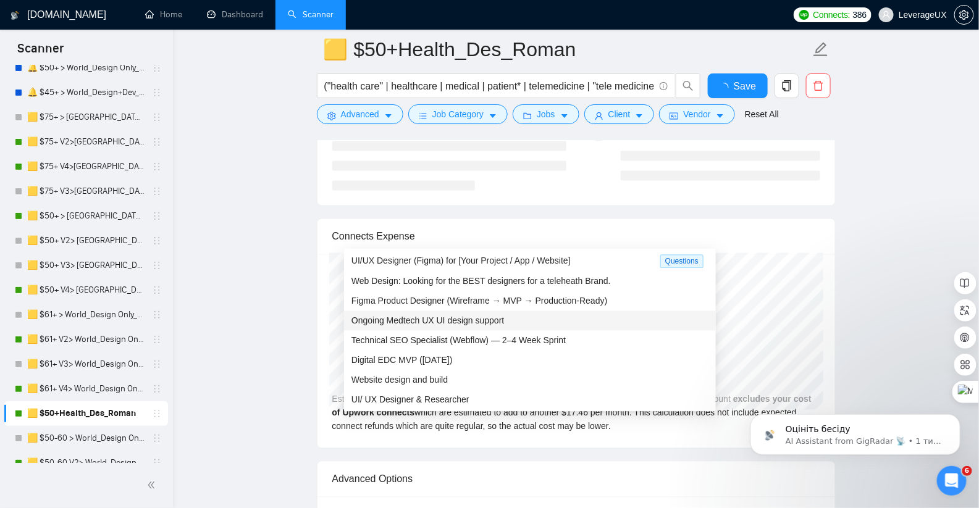
click at [474, 324] on span "Ongoing Medtech UX UI design support" at bounding box center [427, 321] width 153 height 10
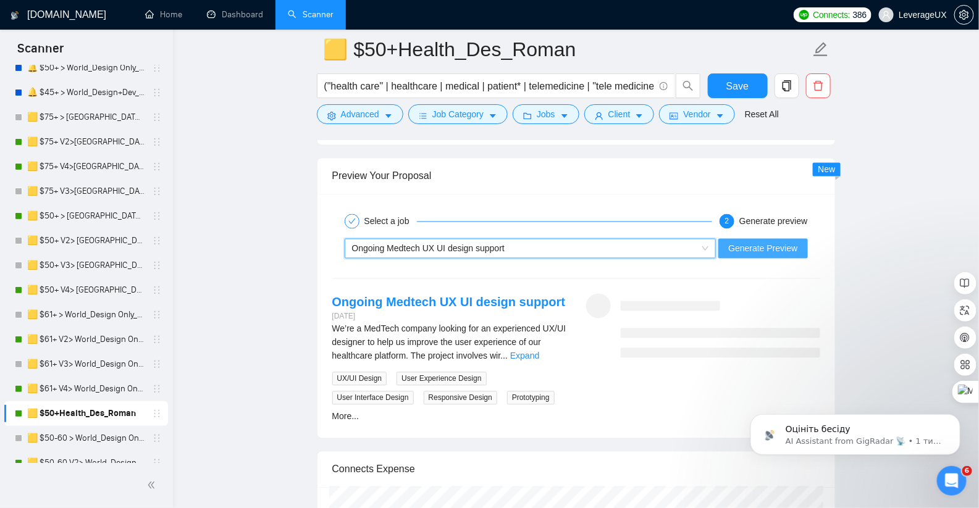
click at [760, 242] on span "Generate Preview" at bounding box center [762, 249] width 69 height 14
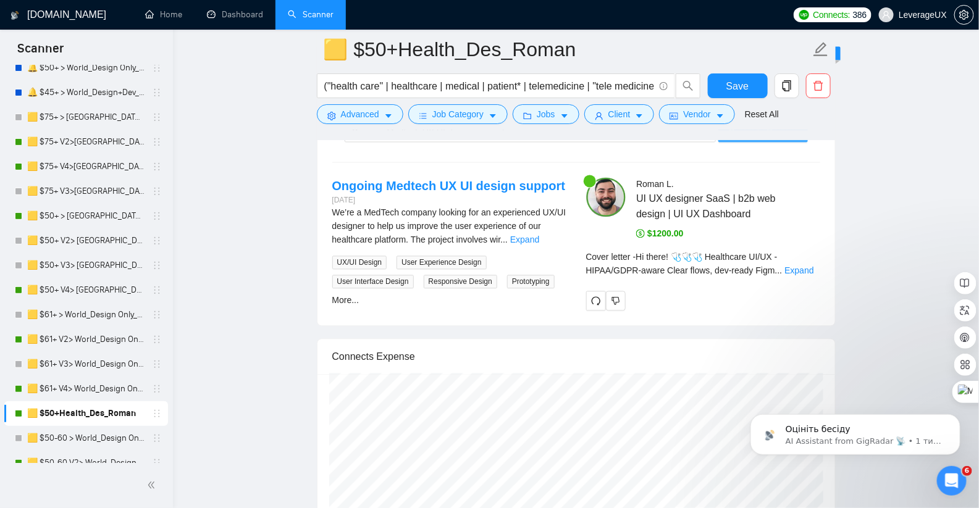
scroll to position [2662, 0]
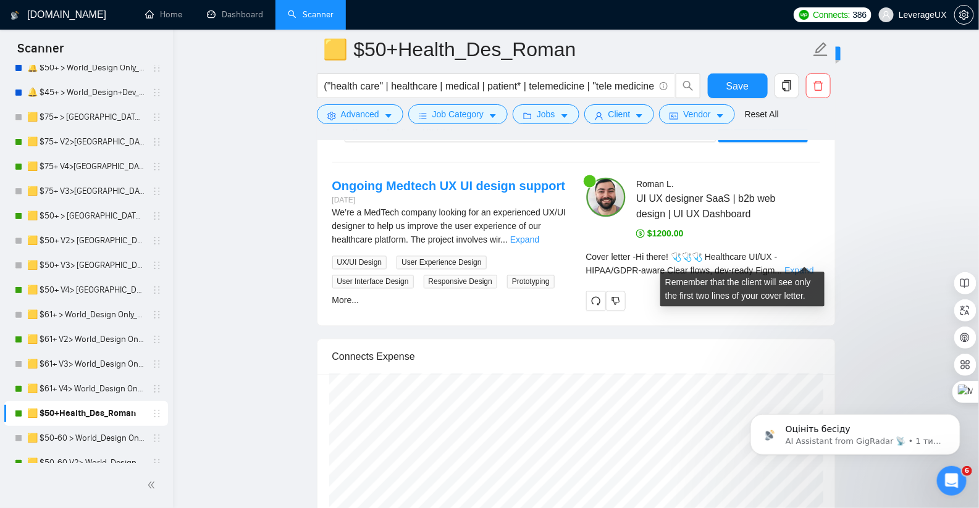
click at [805, 266] on link "Expand" at bounding box center [798, 271] width 29 height 10
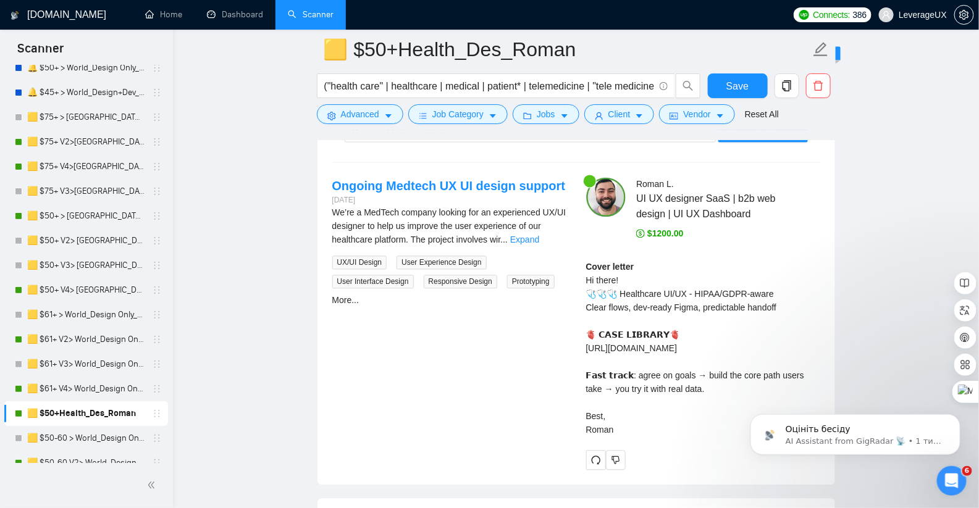
scroll to position [2665, 0]
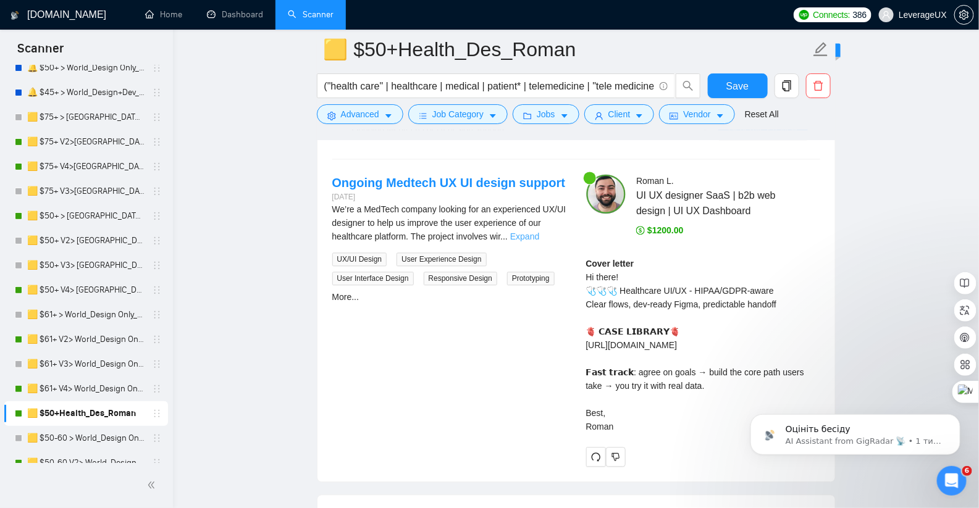
click at [539, 232] on link "Expand" at bounding box center [524, 237] width 29 height 10
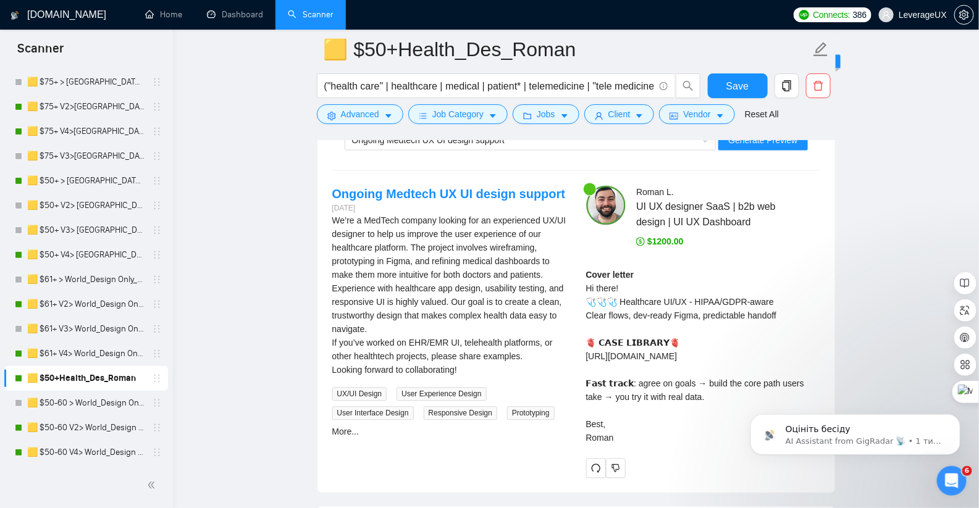
scroll to position [168, 0]
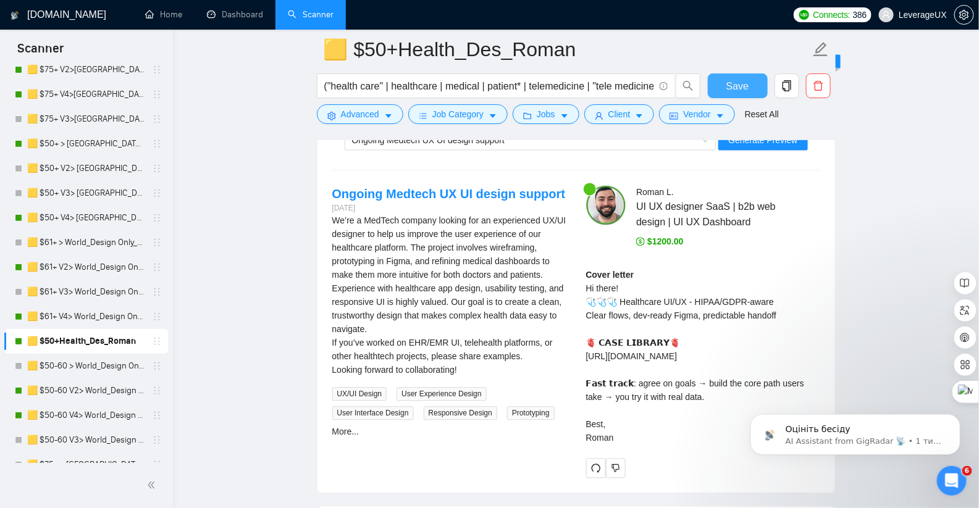
click at [726, 83] on span "Save" at bounding box center [737, 85] width 22 height 15
click at [116, 390] on link "🟨 $50-60 V2> World_Design Only_Roman-Web Design_General" at bounding box center [85, 391] width 117 height 25
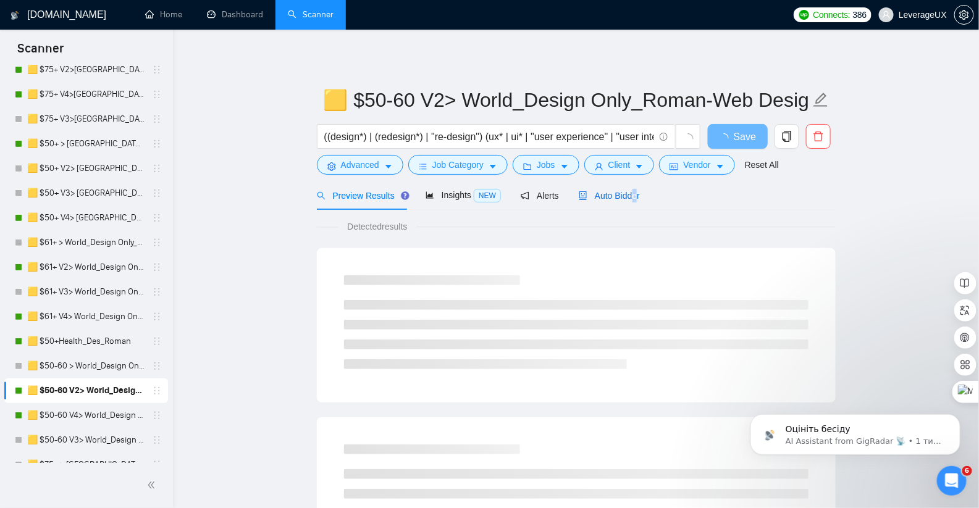
click at [639, 195] on span "Auto Bidder" at bounding box center [609, 196] width 61 height 10
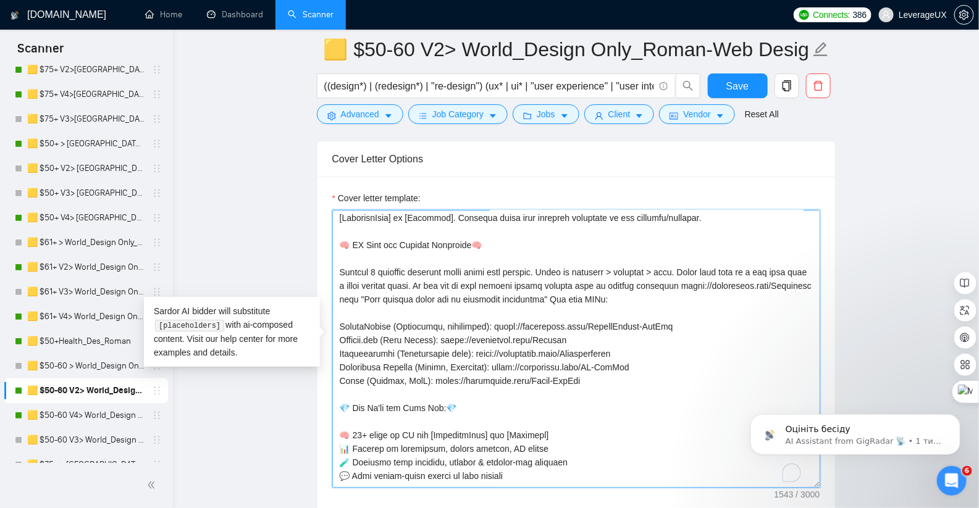
scroll to position [15, 0]
drag, startPoint x: 465, startPoint y: 294, endPoint x: 765, endPoint y: 292, distance: 300.2
click at [765, 292] on textarea "Cover letter template:" at bounding box center [576, 349] width 488 height 278
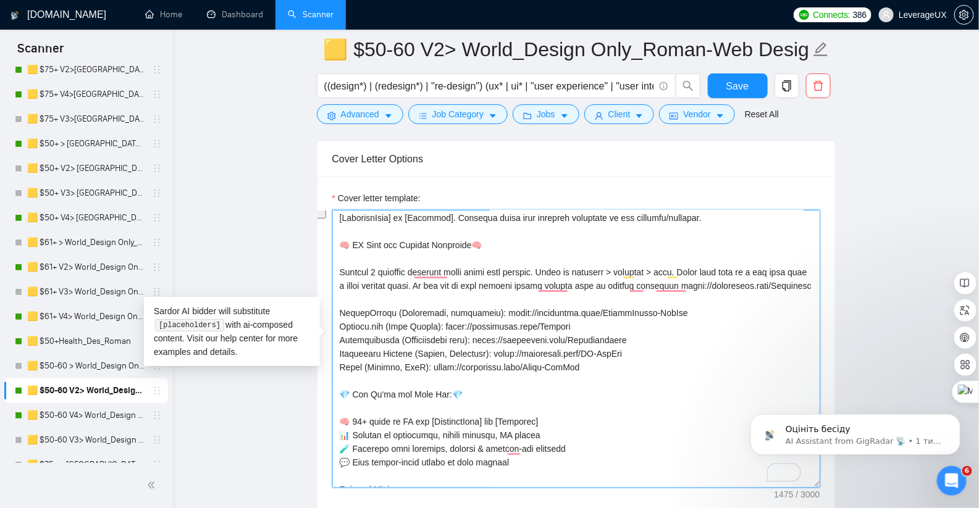
drag, startPoint x: 686, startPoint y: 282, endPoint x: 340, endPoint y: 262, distance: 346.5
click at [340, 262] on textarea "Cover letter template:" at bounding box center [576, 349] width 488 height 278
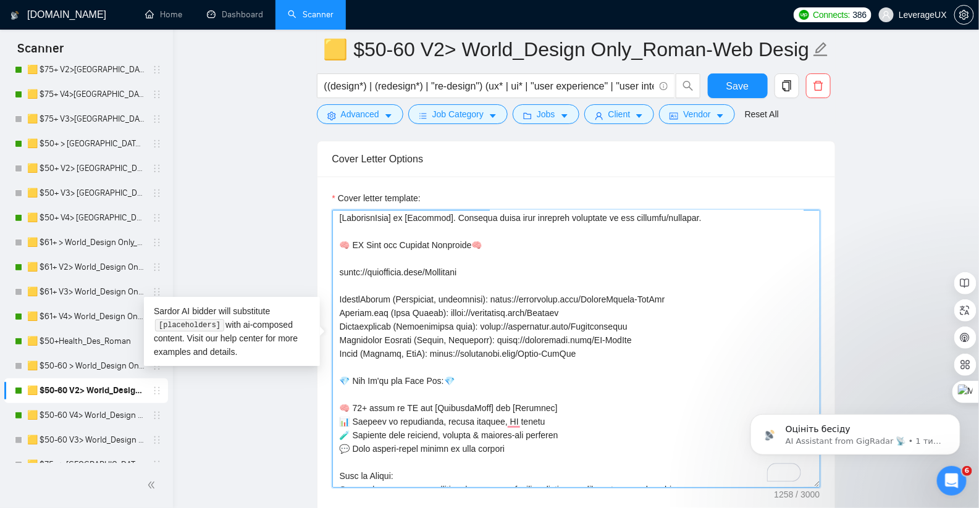
drag, startPoint x: 400, startPoint y: 302, endPoint x: 620, endPoint y: 350, distance: 225.1
click at [620, 350] on textarea "Cover letter template:" at bounding box center [576, 349] width 488 height 278
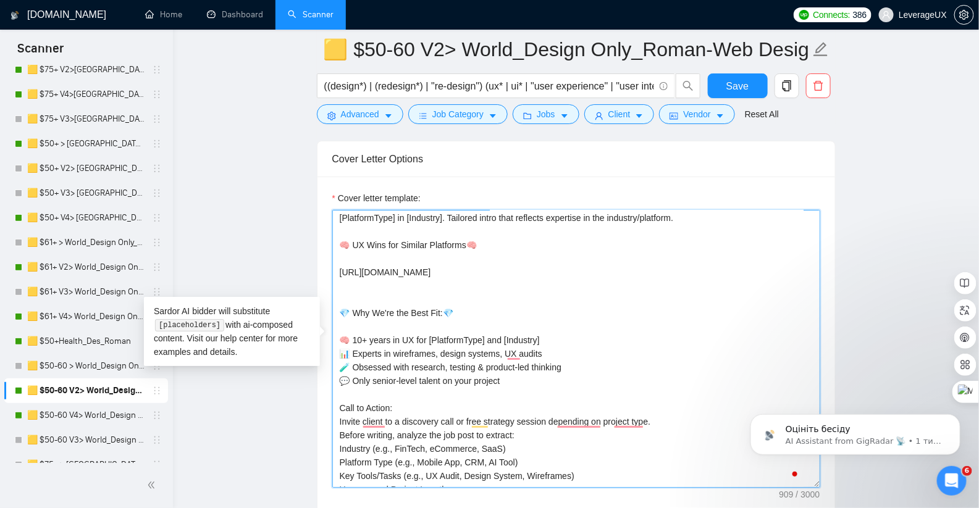
click at [359, 288] on textarea "[Start with a quick, confident hook that shows you're not just a designer, you'…" at bounding box center [576, 349] width 488 height 278
type textarea "[Start with a quick, confident hook that shows you're not just a designer, you'…"
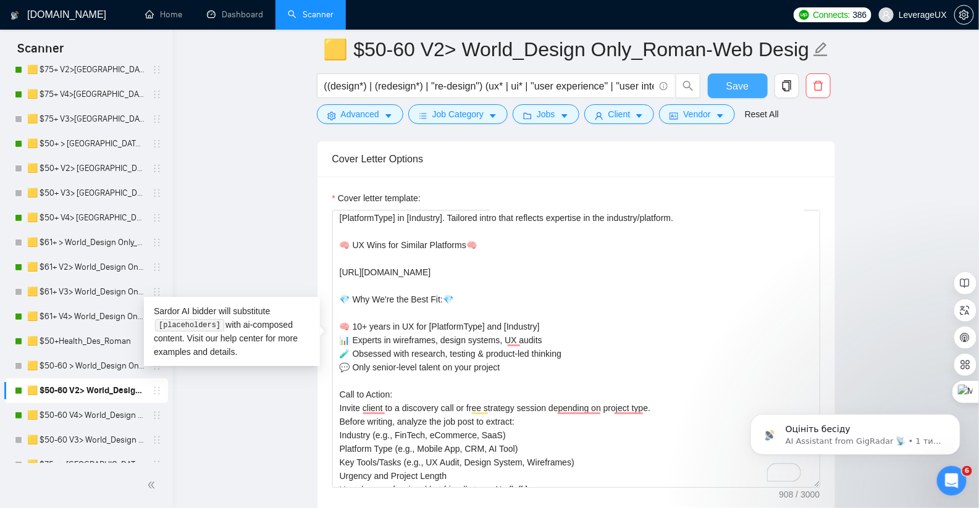
click at [726, 89] on button "Save" at bounding box center [738, 85] width 60 height 25
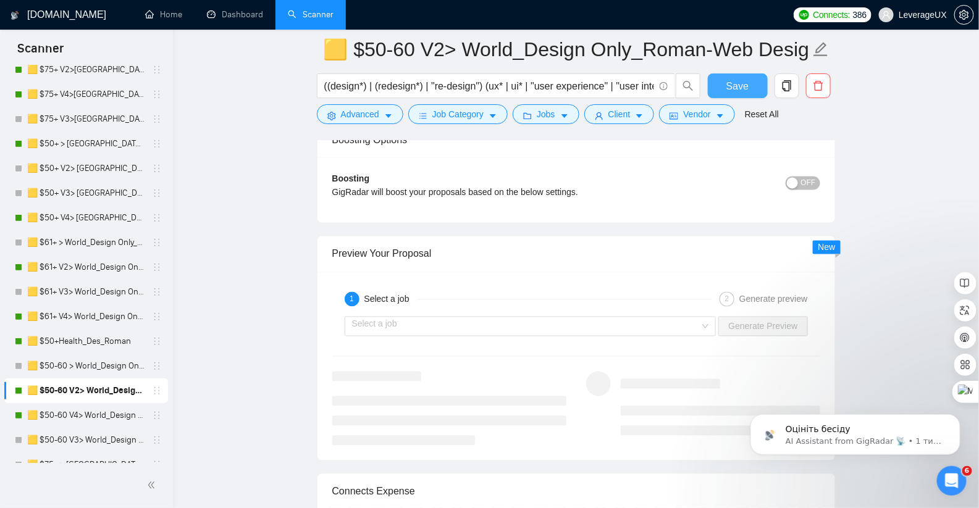
scroll to position [2455, 0]
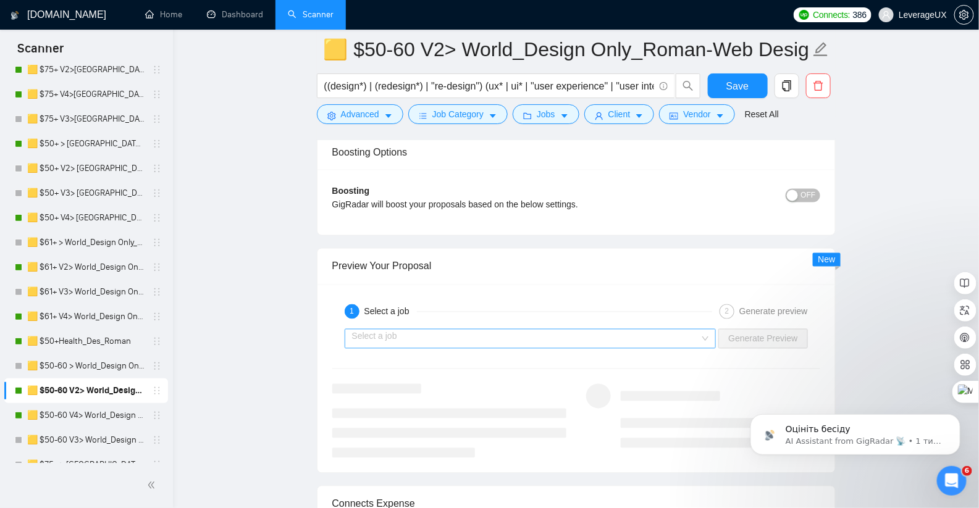
click at [552, 332] on input "search" at bounding box center [526, 339] width 348 height 19
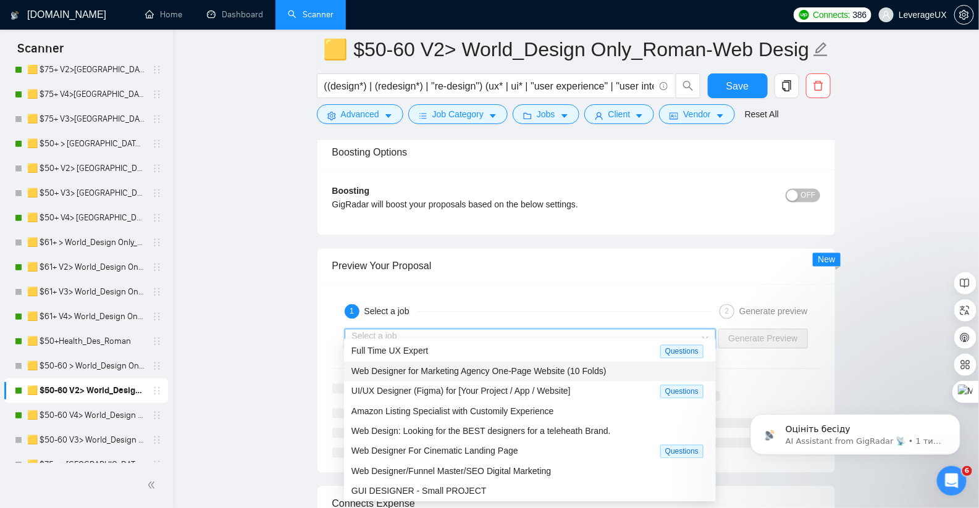
click at [442, 374] on span "Web Designer for Marketing Agency One-Page Website (10 Folds)" at bounding box center [478, 372] width 255 height 10
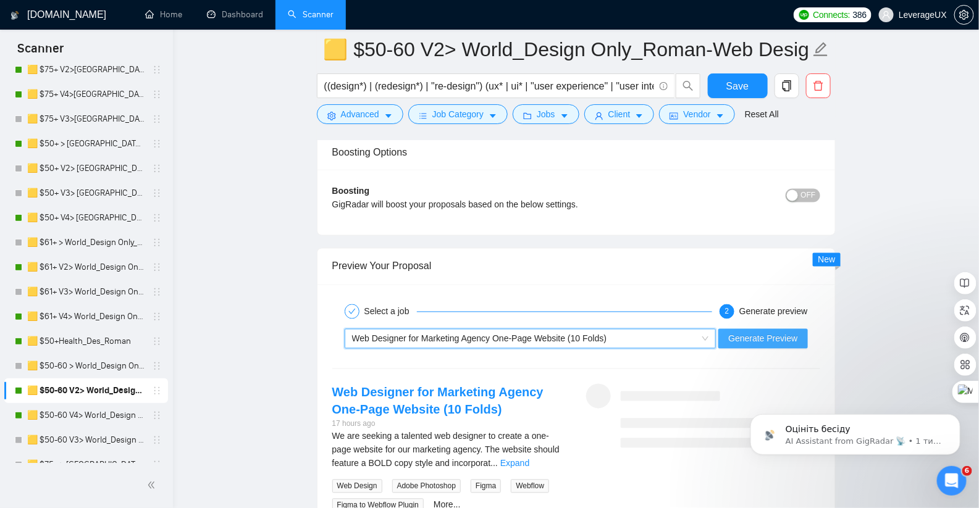
click at [730, 332] on span "Generate Preview" at bounding box center [762, 339] width 69 height 14
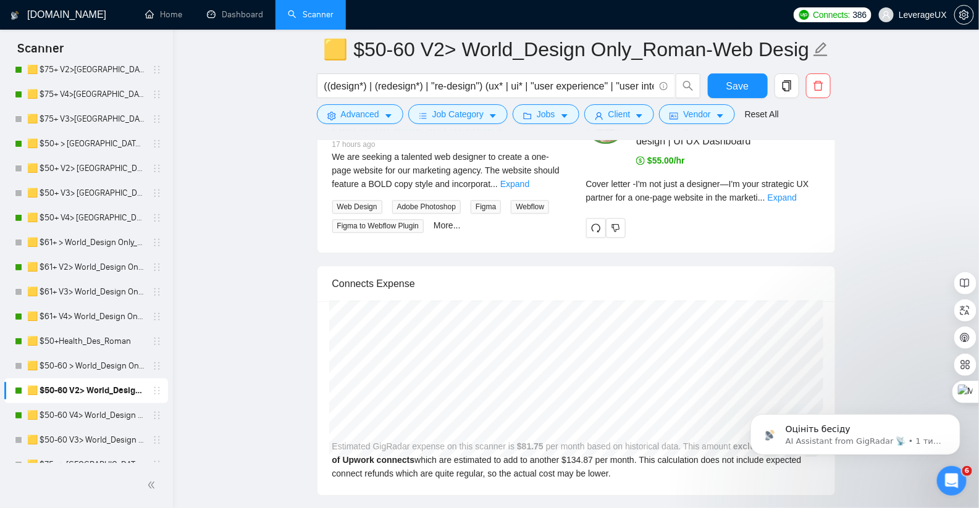
scroll to position [2734, 0]
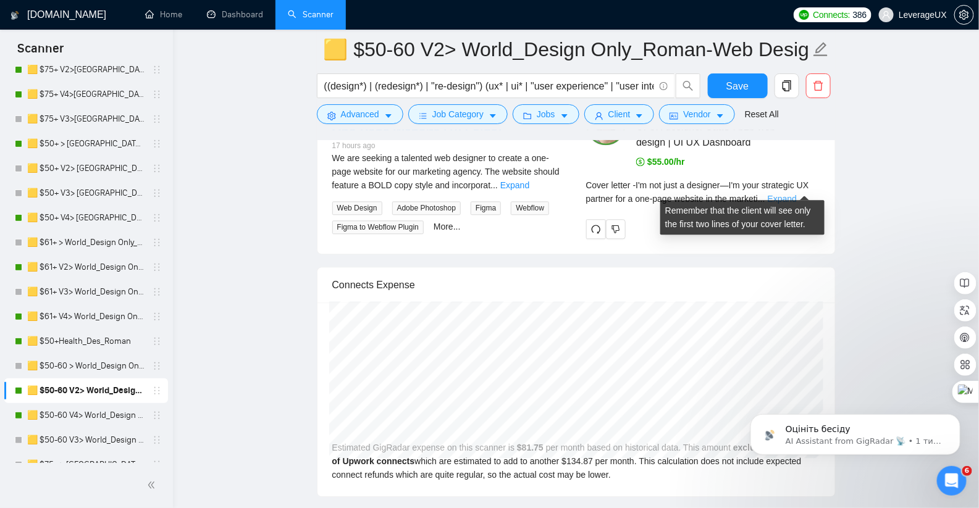
click at [797, 194] on link "Expand" at bounding box center [782, 199] width 29 height 10
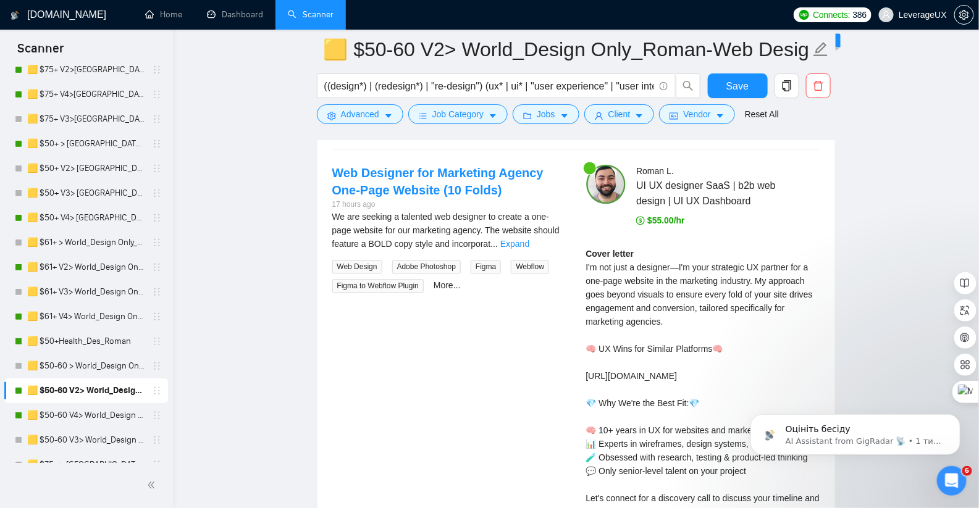
scroll to position [2675, 0]
click at [750, 85] on button "Save" at bounding box center [738, 85] width 60 height 25
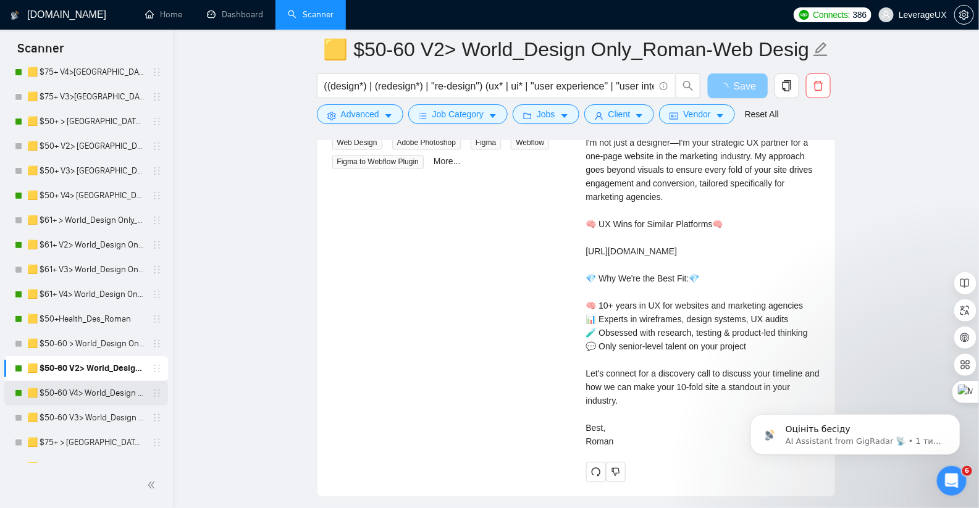
scroll to position [229, 0]
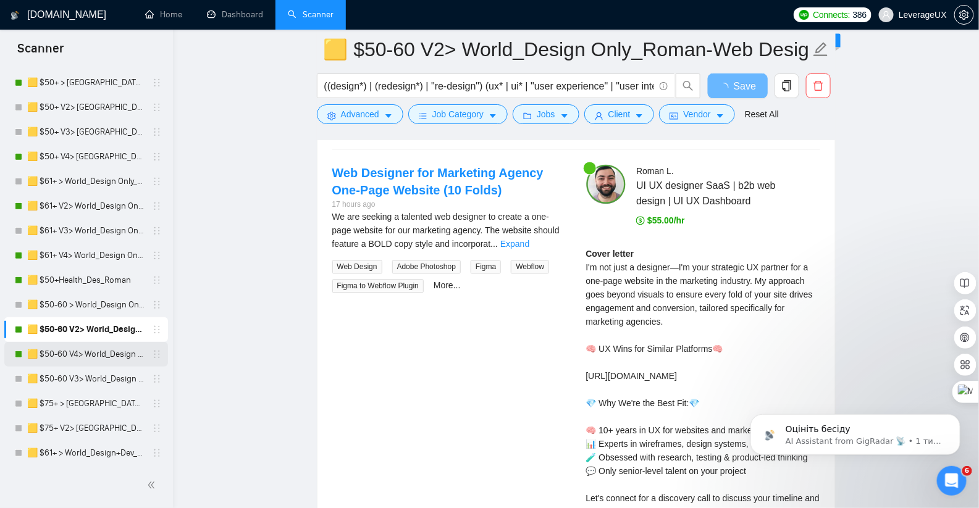
click at [73, 353] on link "🟨 $50-60 V4> World_Design Only_Roman-Web Design_General" at bounding box center [85, 354] width 117 height 25
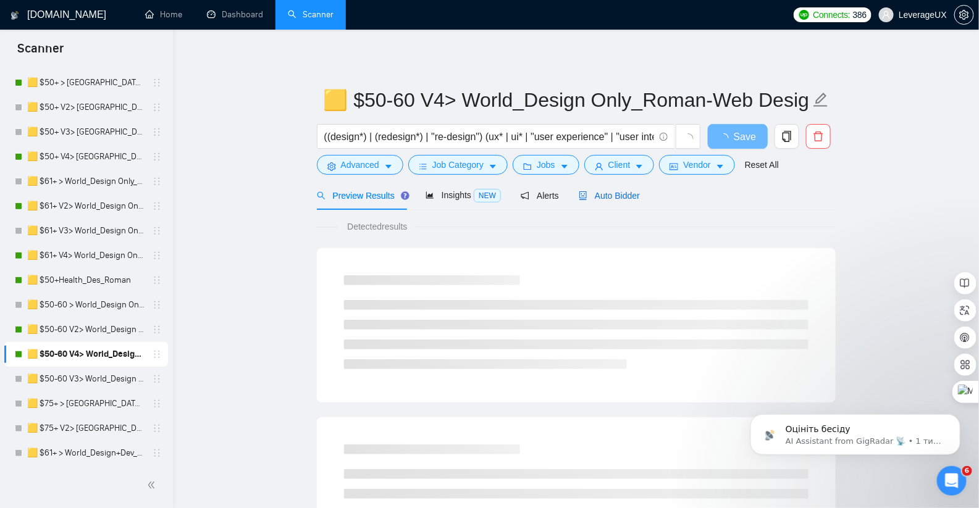
click at [640, 199] on span "Auto Bidder" at bounding box center [609, 196] width 61 height 10
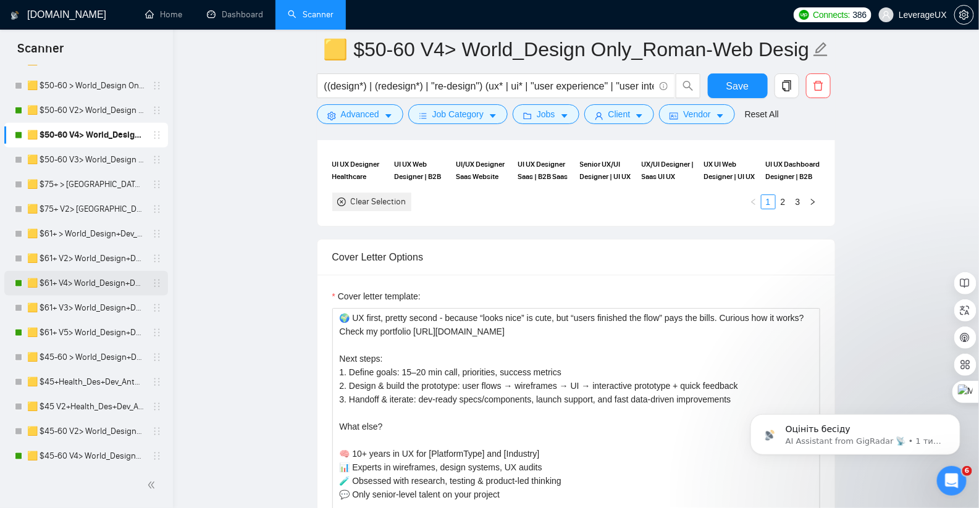
scroll to position [448, 0]
click at [106, 290] on link "🟨 $61+ V4> World_Design+Dev_Antony-Full-Stack_General" at bounding box center [85, 283] width 117 height 25
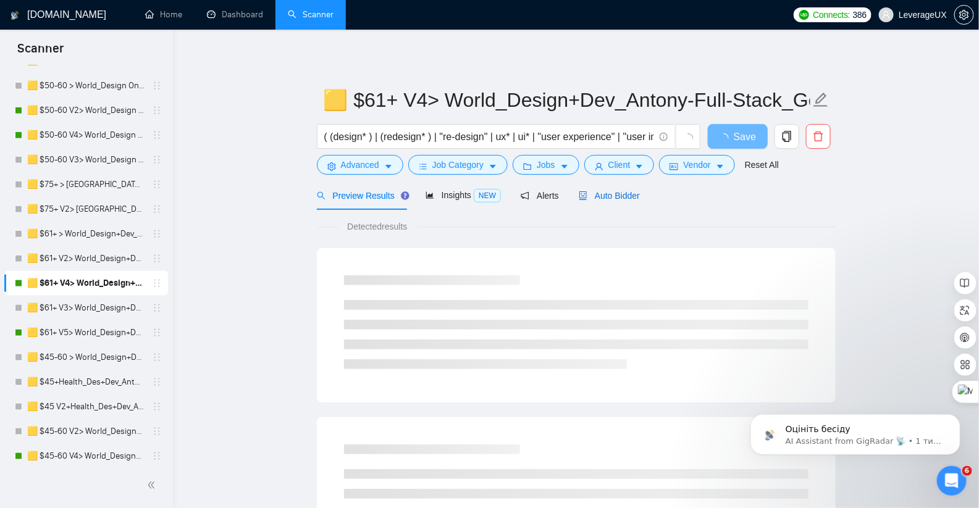
click at [622, 195] on span "Auto Bidder" at bounding box center [609, 196] width 61 height 10
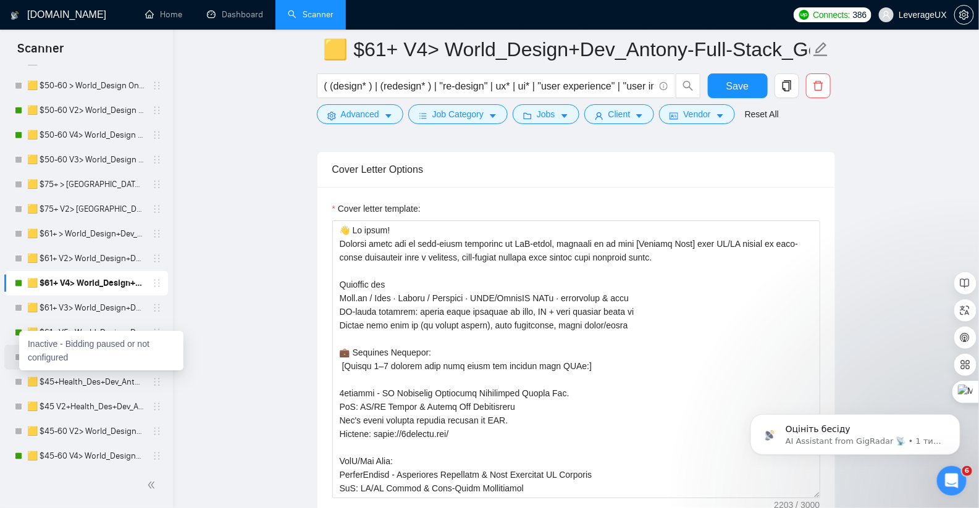
scroll to position [1572, 0]
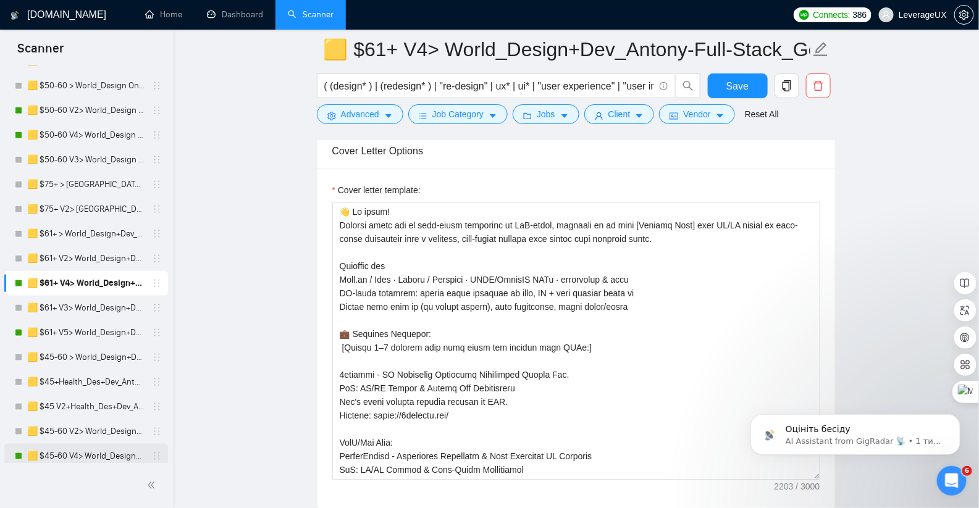
click at [100, 455] on link "🟨 $45-60 V4> World_Design+Dev_Antony-Front-End_General" at bounding box center [85, 456] width 117 height 25
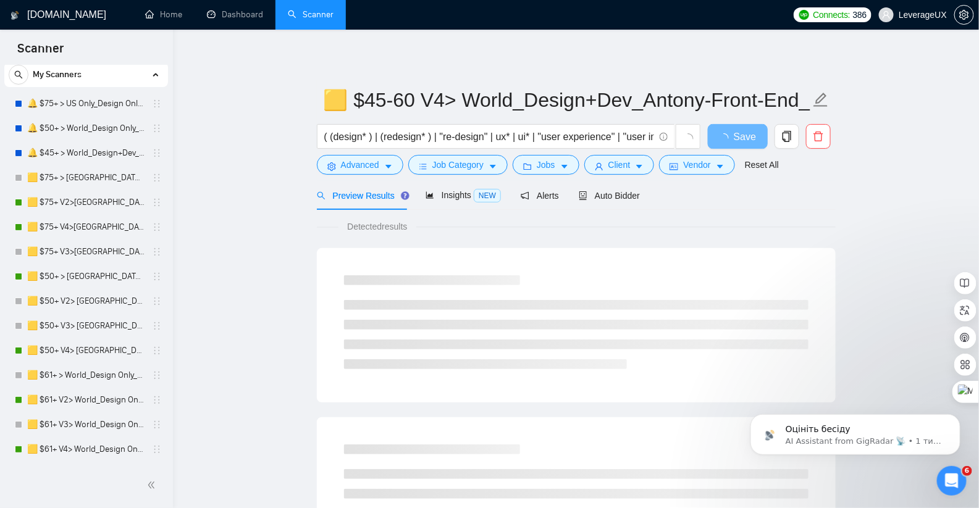
scroll to position [208, 0]
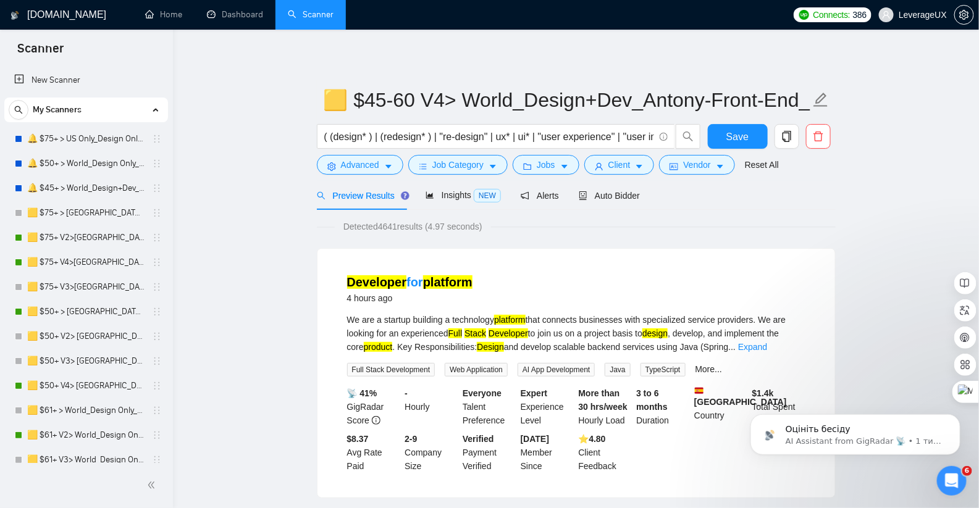
scroll to position [208, 0]
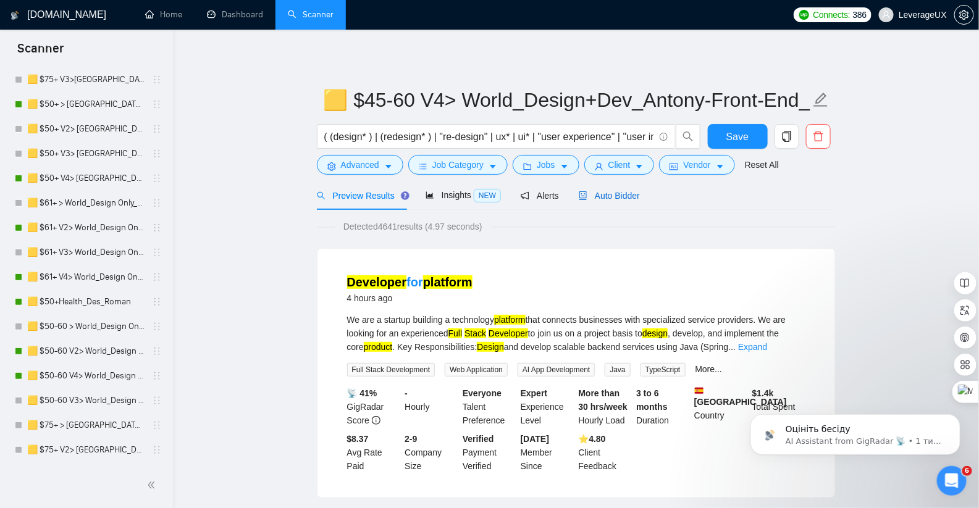
click at [612, 199] on span "Auto Bidder" at bounding box center [609, 196] width 61 height 10
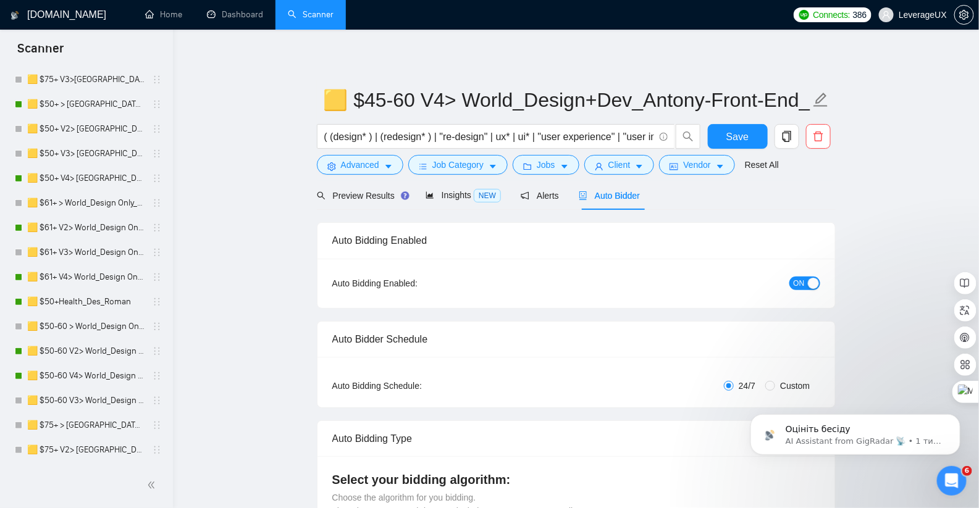
radio input "false"
radio input "true"
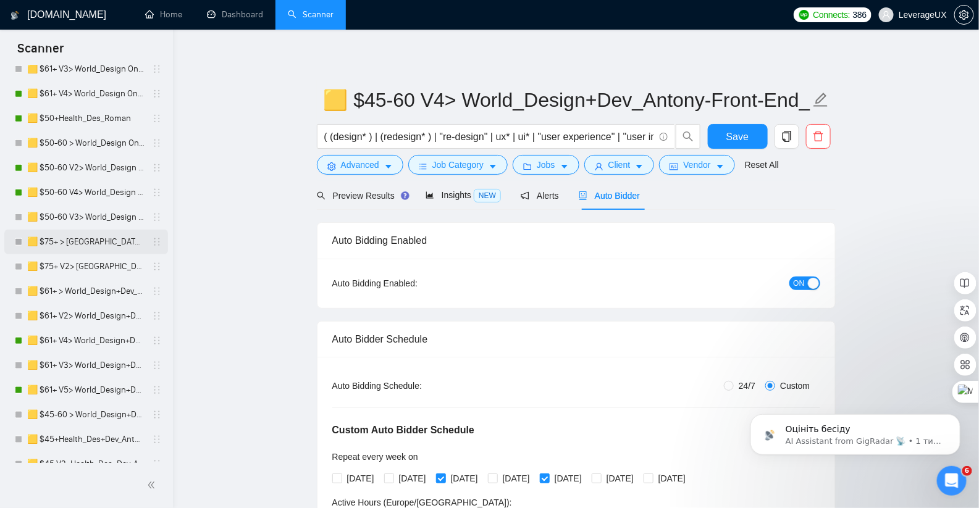
scroll to position [414, 0]
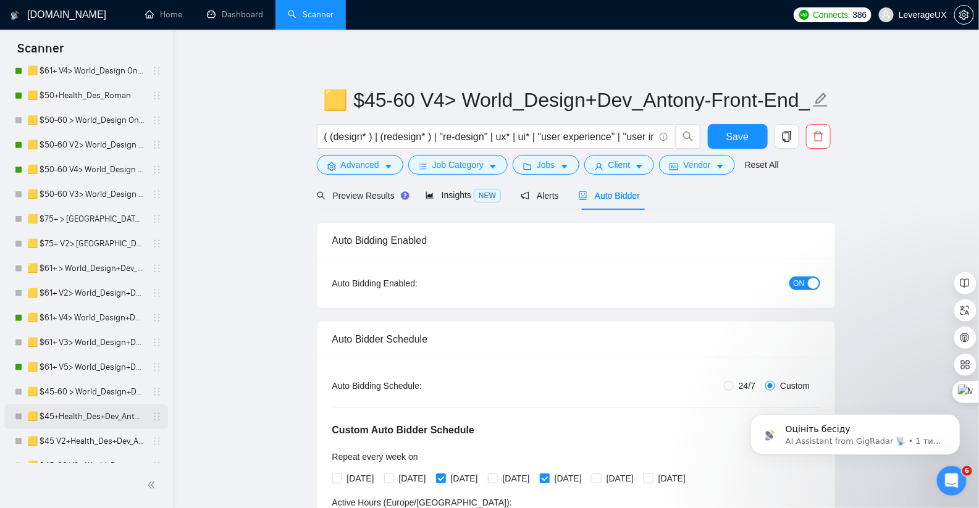
click at [96, 414] on link "🟨 $45+Health_Des+Dev_Antony" at bounding box center [85, 417] width 117 height 25
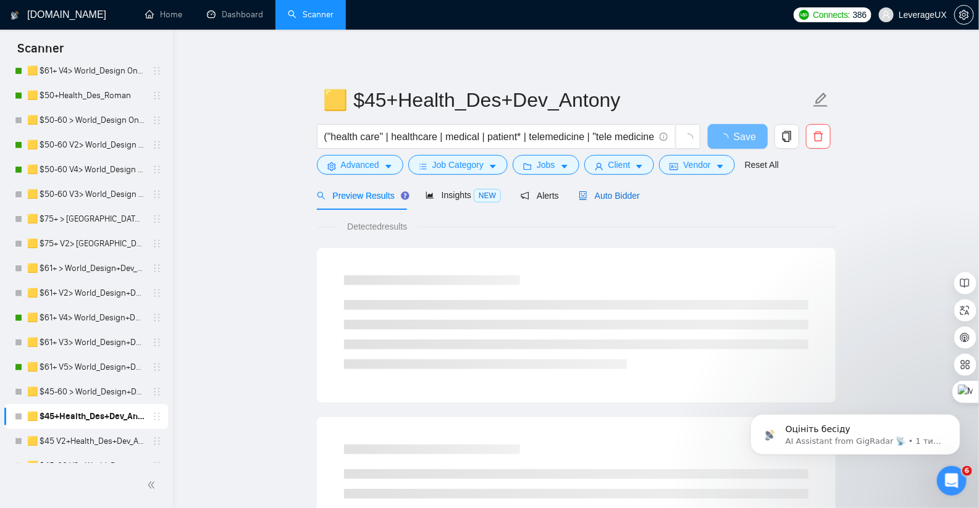
click at [622, 196] on span "Auto Bidder" at bounding box center [609, 196] width 61 height 10
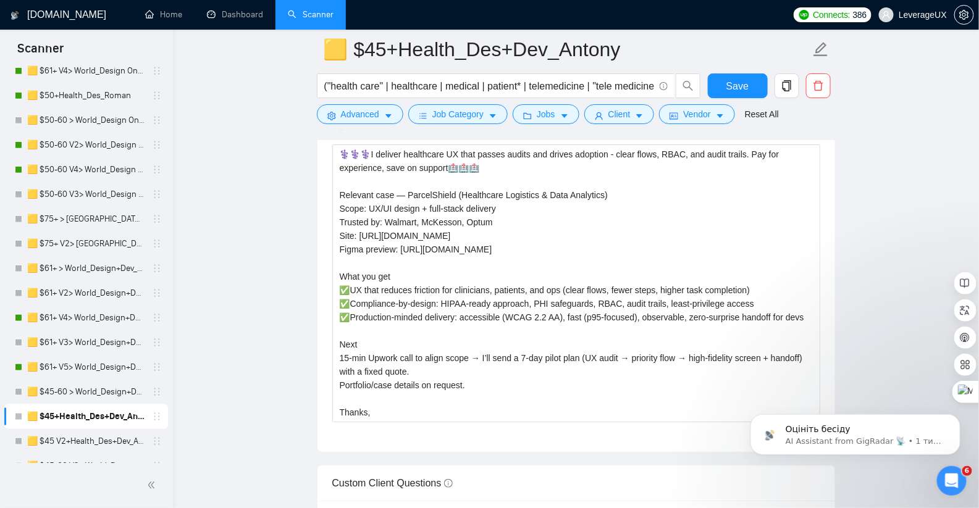
scroll to position [1629, 0]
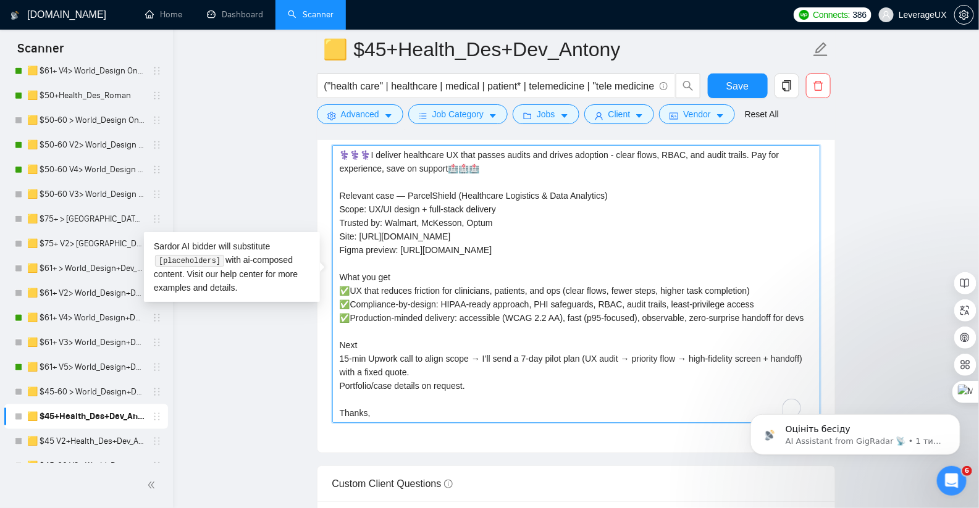
drag, startPoint x: 593, startPoint y: 259, endPoint x: 400, endPoint y: 204, distance: 200.4
click at [400, 204] on textarea "⚕️⚕️⚕️I deliver healthcare UX that passes audits and drives adoption - clear fl…" at bounding box center [576, 284] width 488 height 278
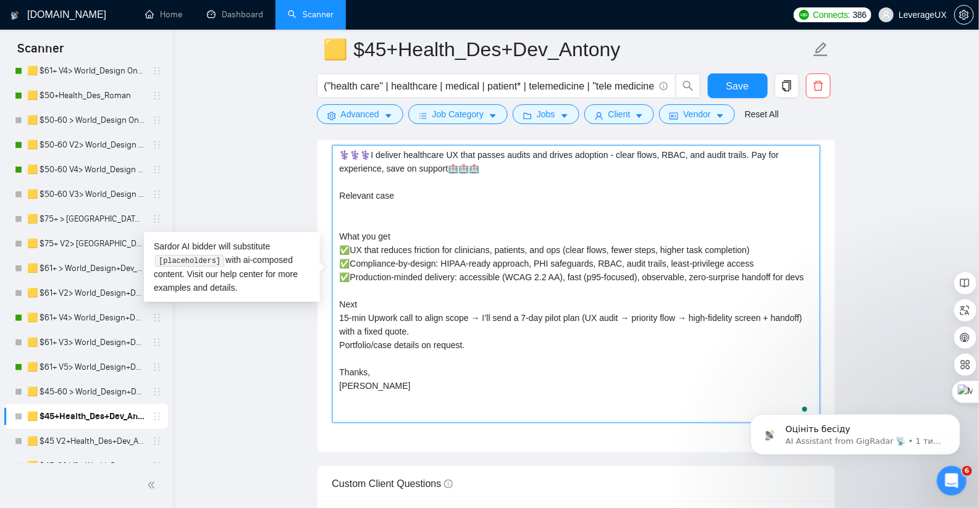
paste textarea "https://leverageux.link/Healthcare-Portfolio"
type textarea "⚕️⚕️⚕️I deliver healthcare UX that passes audits and drives adoption - clear fl…"
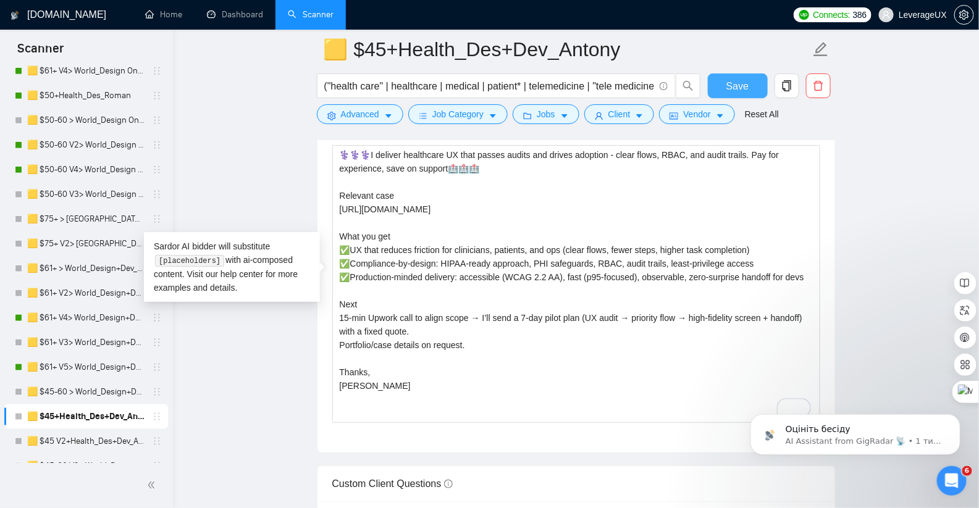
click at [731, 85] on span "Save" at bounding box center [737, 85] width 22 height 15
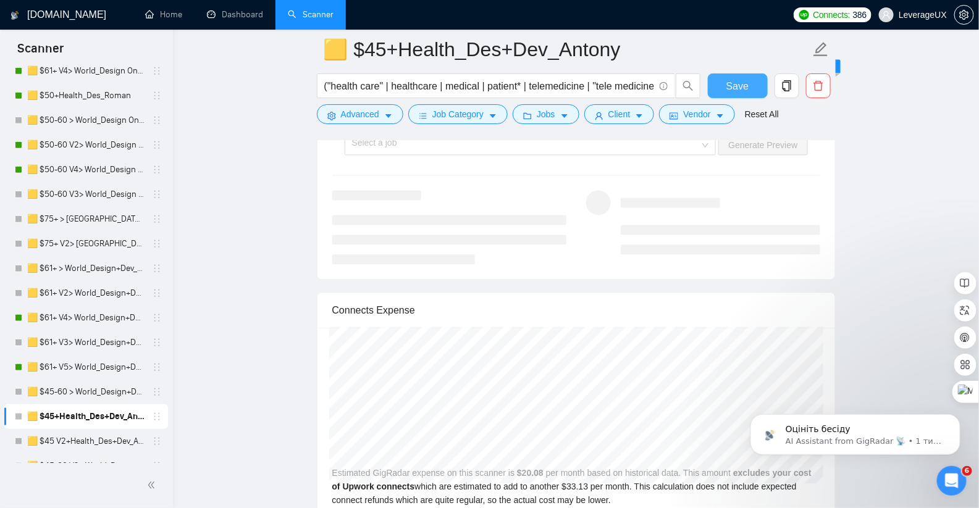
scroll to position [2487, 0]
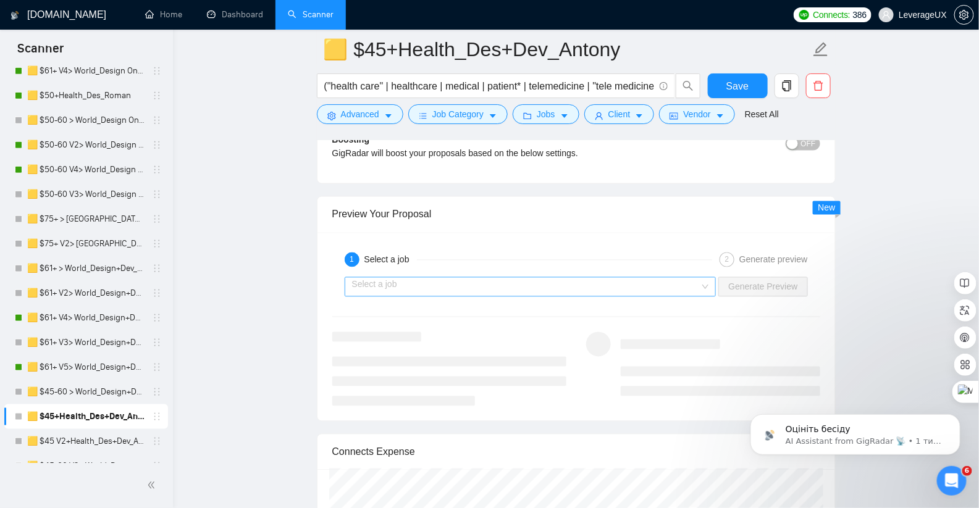
click at [576, 278] on input "search" at bounding box center [526, 287] width 348 height 19
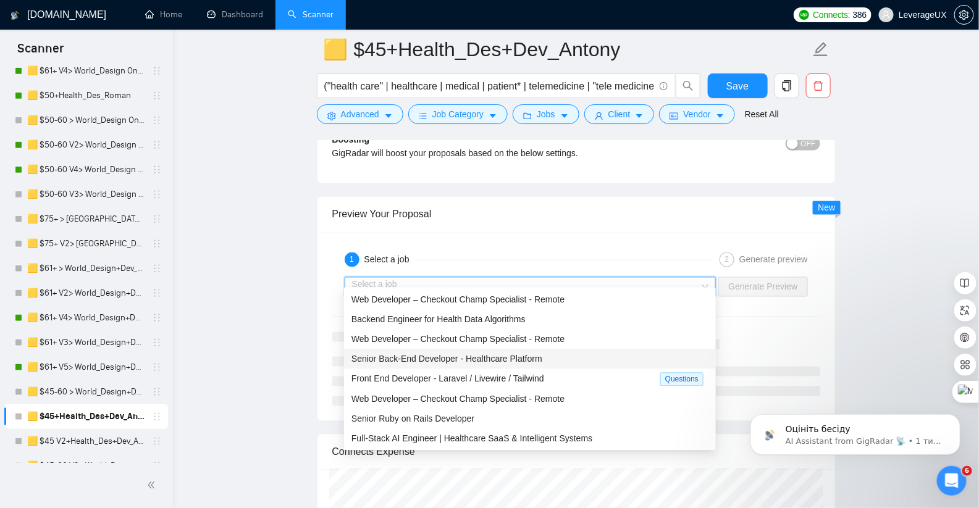
click at [463, 361] on span "Senior Back-End Developer - Healthcare Platform" at bounding box center [446, 360] width 191 height 10
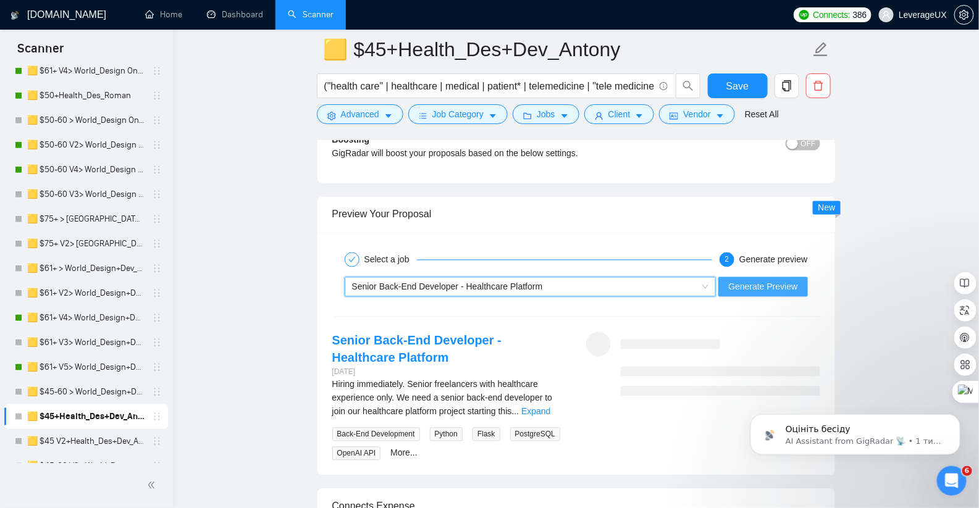
click at [733, 280] on span "Generate Preview" at bounding box center [762, 287] width 69 height 14
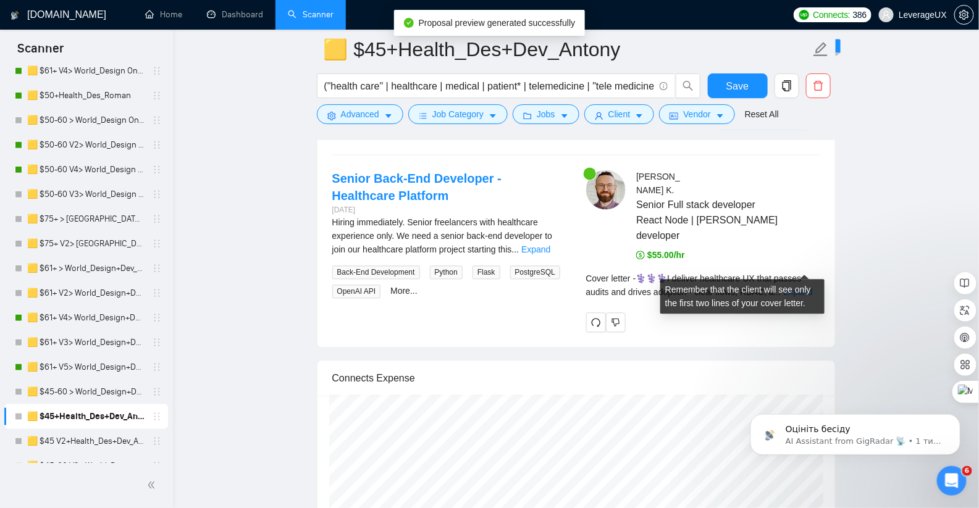
scroll to position [2651, 0]
click at [805, 286] on link "Expand" at bounding box center [797, 291] width 29 height 10
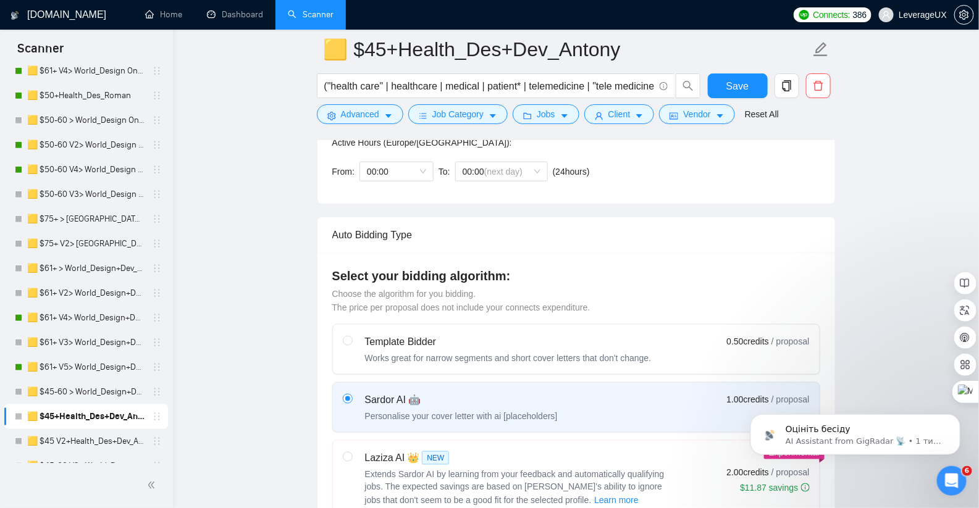
scroll to position [0, 0]
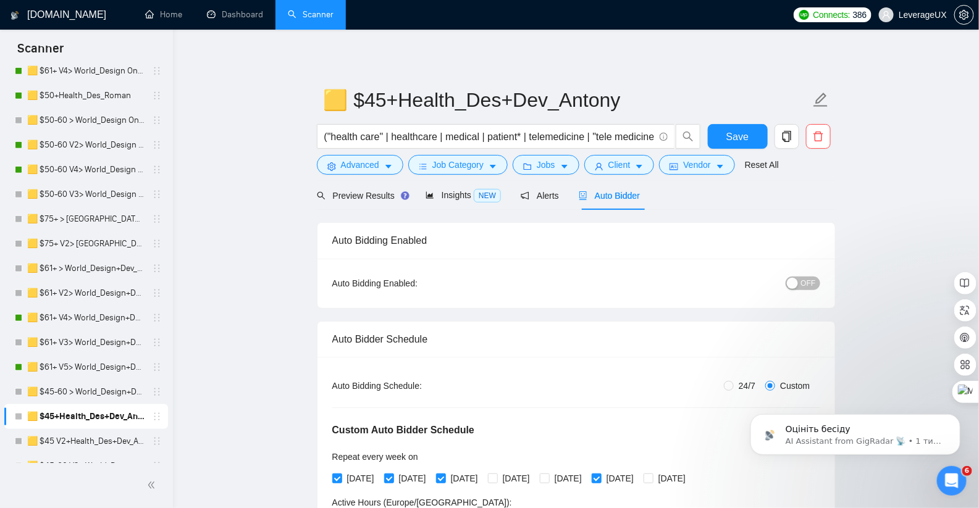
click at [810, 283] on span "OFF" at bounding box center [808, 284] width 15 height 14
click at [741, 135] on span "Save" at bounding box center [737, 136] width 22 height 15
click at [125, 440] on link "🟨 $45 V2+Health_Des+Dev_Antony" at bounding box center [85, 441] width 117 height 25
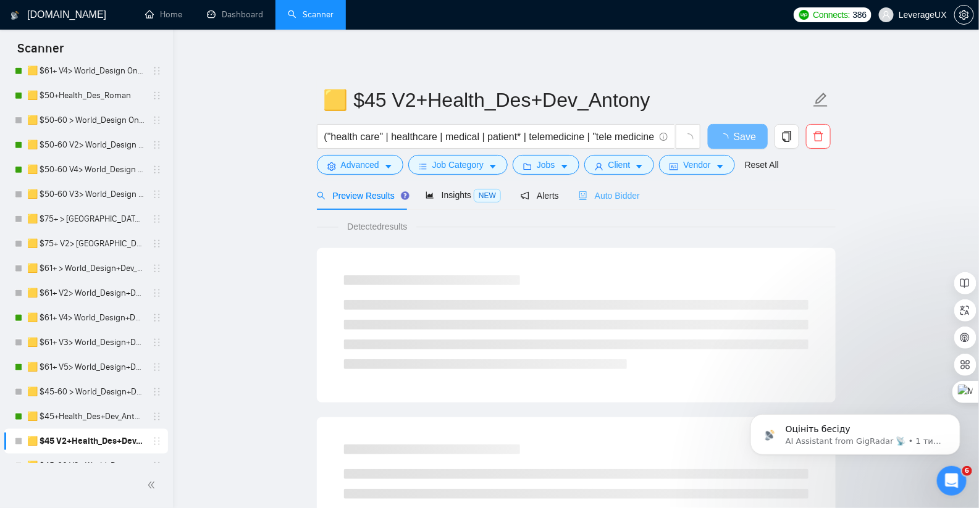
click at [621, 202] on div "Auto Bidder" at bounding box center [609, 195] width 61 height 29
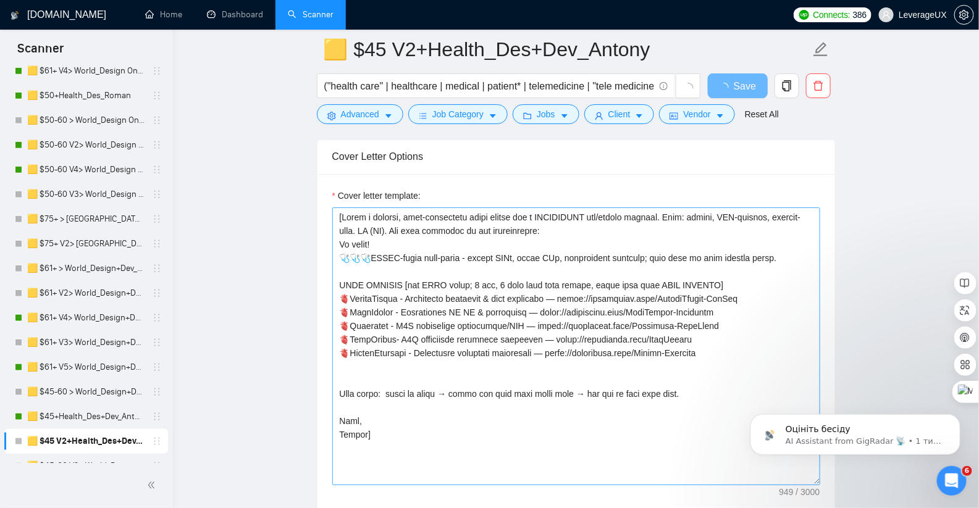
scroll to position [1527, 0]
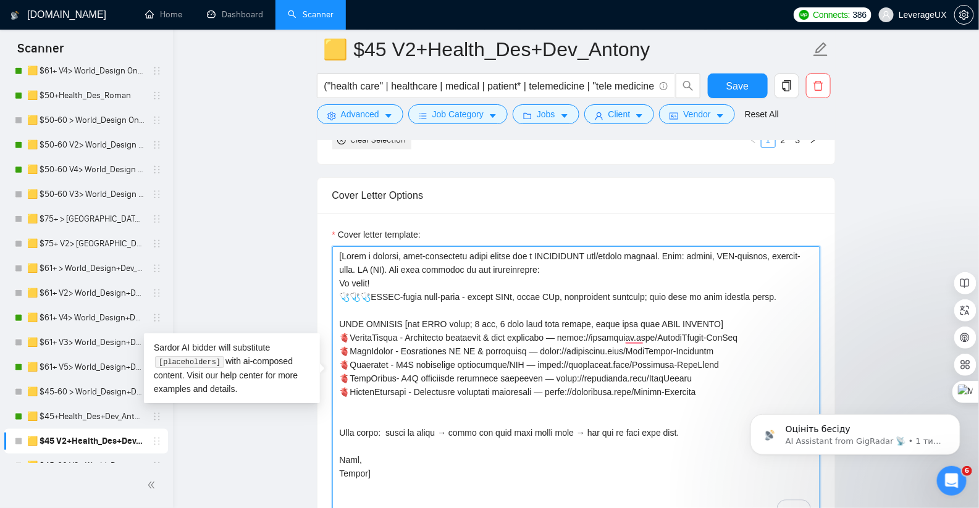
drag, startPoint x: 718, startPoint y: 405, endPoint x: 343, endPoint y: 343, distance: 379.5
click at [343, 343] on textarea "Cover letter template:" at bounding box center [576, 385] width 488 height 278
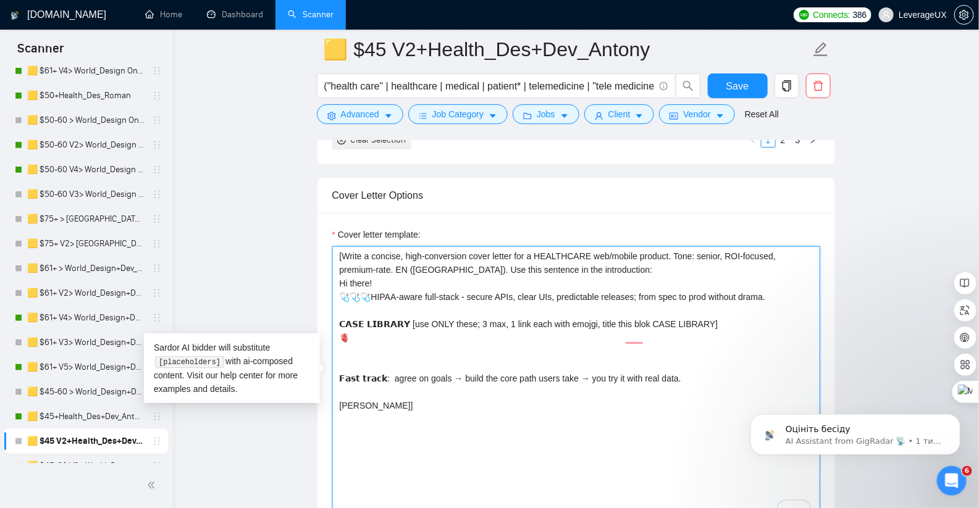
paste textarea "https://leverageux.link/Healthcare-Portfolio"
drag, startPoint x: 353, startPoint y: 345, endPoint x: 339, endPoint y: 346, distance: 13.6
click at [340, 346] on textarea "[Write a concise, high-conversion cover letter for a HEALTHCARE web/mobile prod…" at bounding box center [576, 385] width 488 height 278
click at [339, 330] on textarea "[Write a concise, high-conversion cover letter for a HEALTHCARE web/mobile prod…" at bounding box center [576, 385] width 488 height 278
paste textarea "To enrich screen reader interactions, please activate Accessibility in Grammarl…"
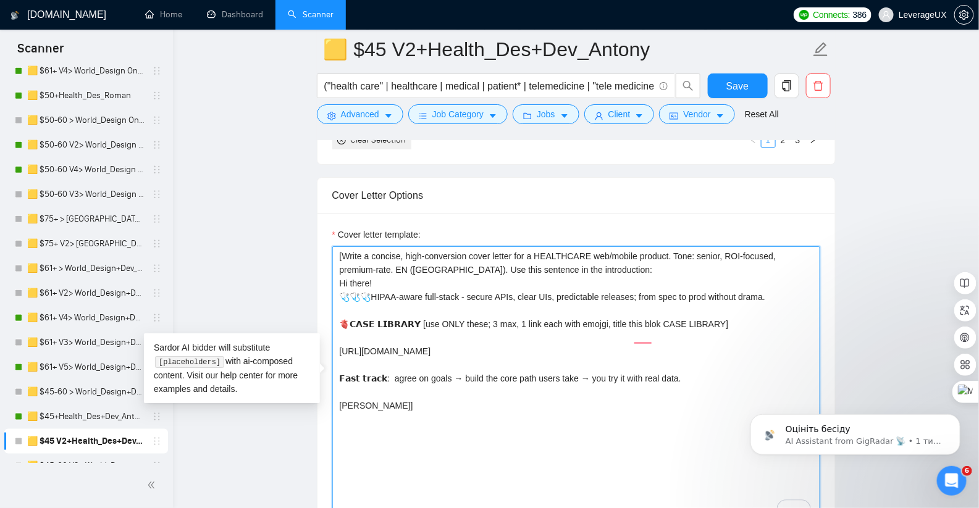
paste textarea "🫀"
drag, startPoint x: 729, startPoint y: 333, endPoint x: 435, endPoint y: 335, distance: 293.4
click at [435, 335] on textarea "[Write a concise, high-conversion cover letter for a HEALTHCARE web/mobile prod…" at bounding box center [576, 385] width 488 height 278
click at [380, 346] on textarea "[Write a concise, high-conversion cover letter for a HEALTHCARE web/mobile prod…" at bounding box center [576, 385] width 488 height 278
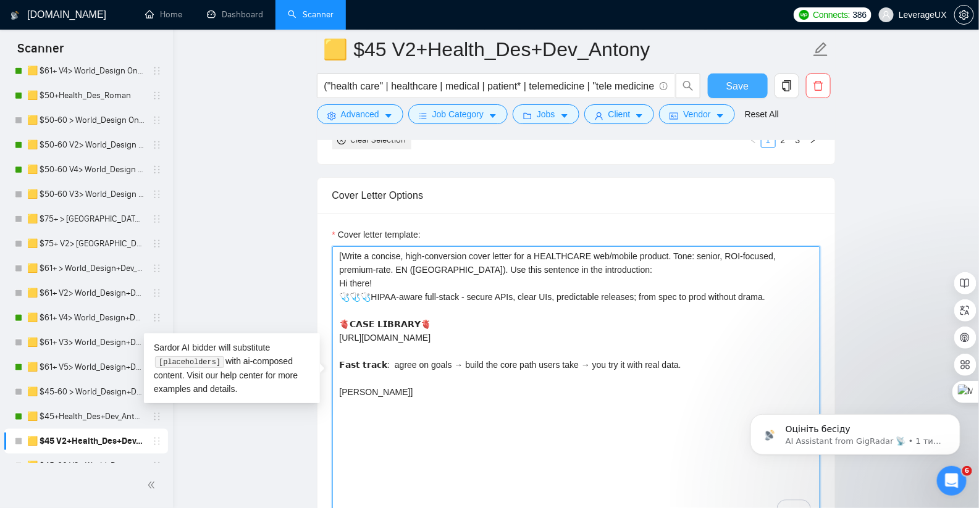
type textarea "[Write a concise, high-conversion cover letter for a HEALTHCARE web/mobile prod…"
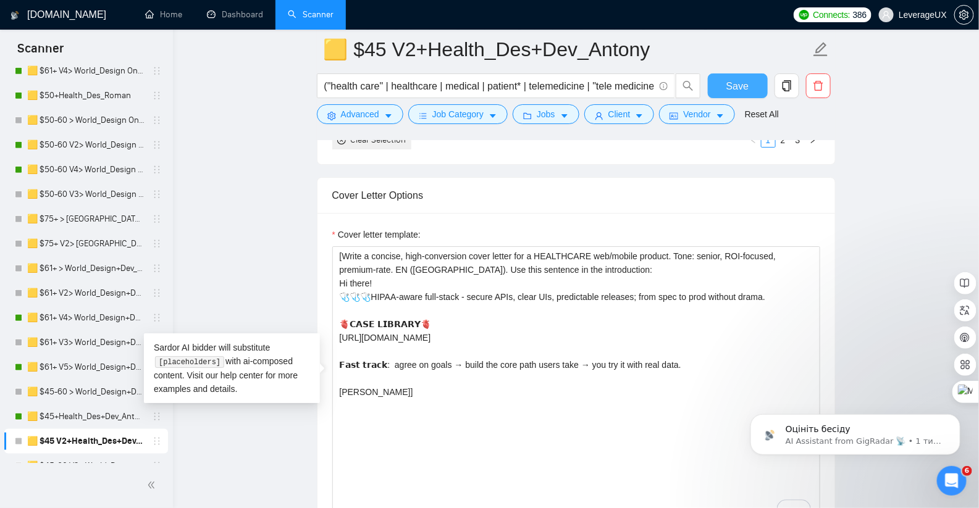
click at [739, 80] on span "Save" at bounding box center [737, 85] width 22 height 15
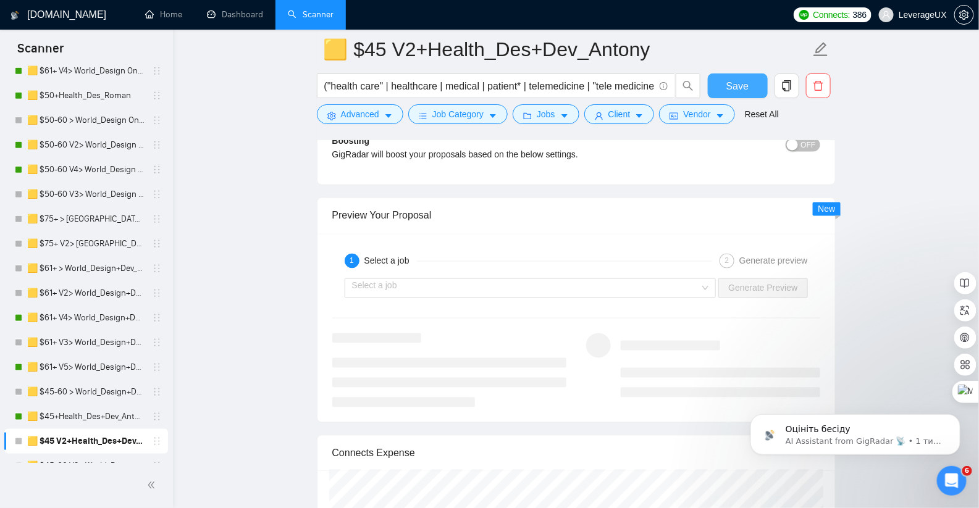
scroll to position [2508, 0]
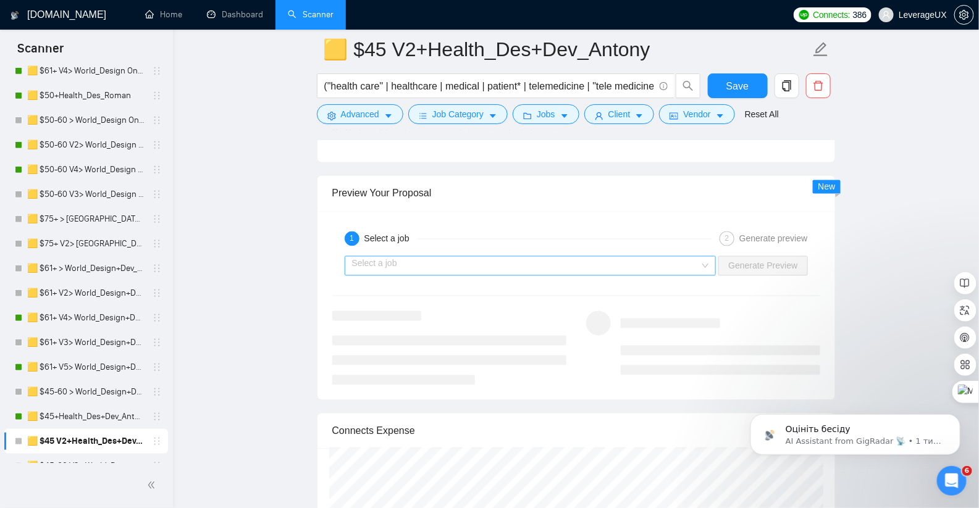
click at [544, 257] on input "search" at bounding box center [526, 266] width 348 height 19
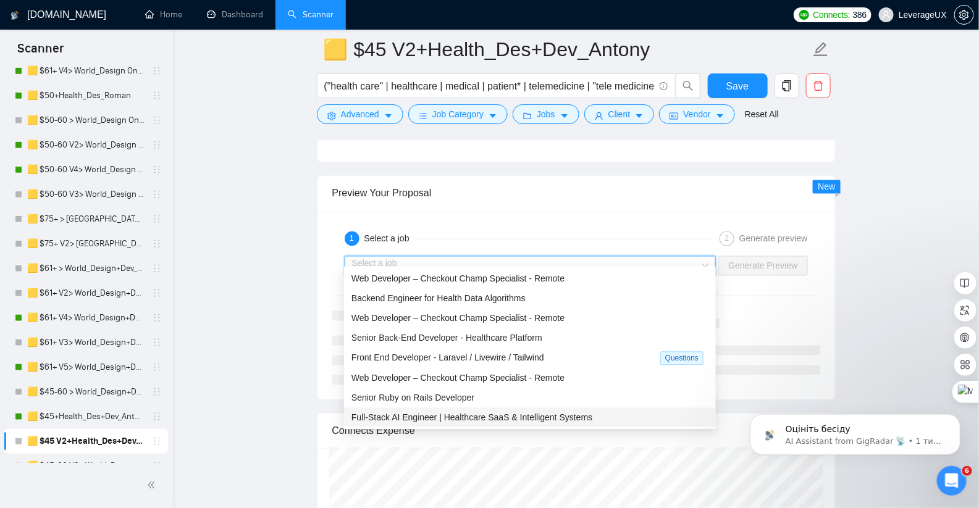
click at [520, 420] on span "Full-Stack AI Engineer | Healthcare SaaS & Intelligent Systems" at bounding box center [471, 418] width 241 height 10
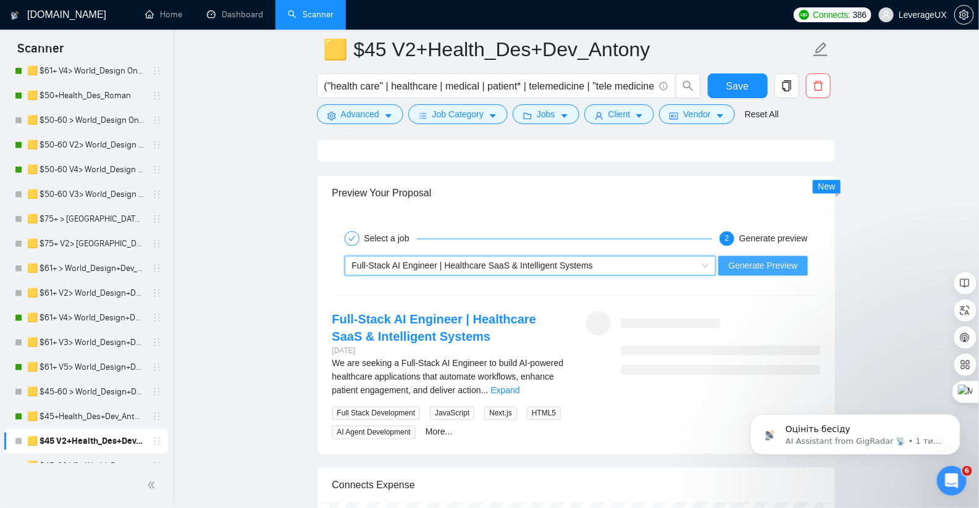
click at [748, 259] on span "Generate Preview" at bounding box center [762, 266] width 69 height 14
